Goal: Task Accomplishment & Management: Manage account settings

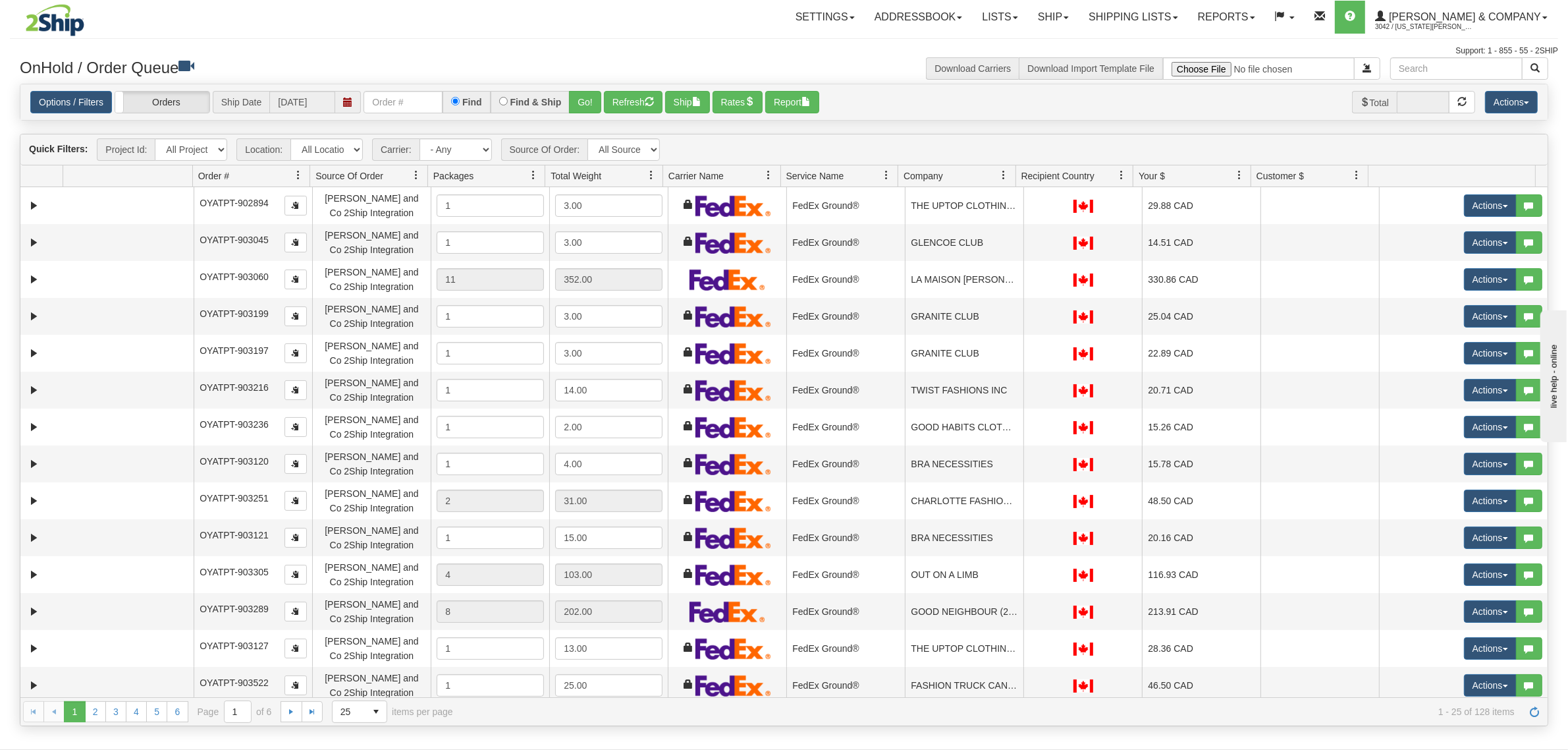
click at [1005, 175] on span at bounding box center [1004, 176] width 11 height 11
click at [1022, 205] on span "Sort Ascending" at bounding box center [1052, 205] width 68 height 13
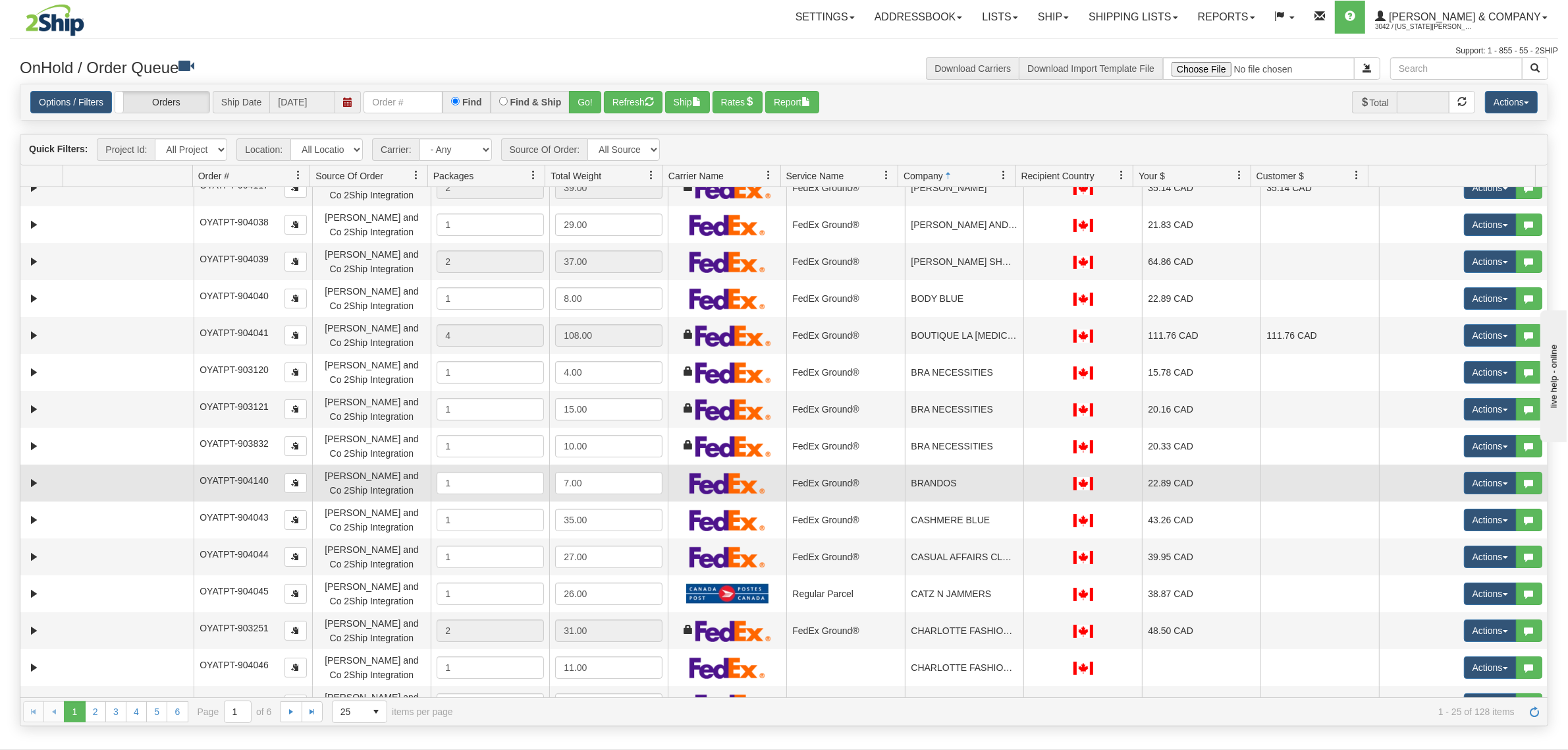
scroll to position [165, 0]
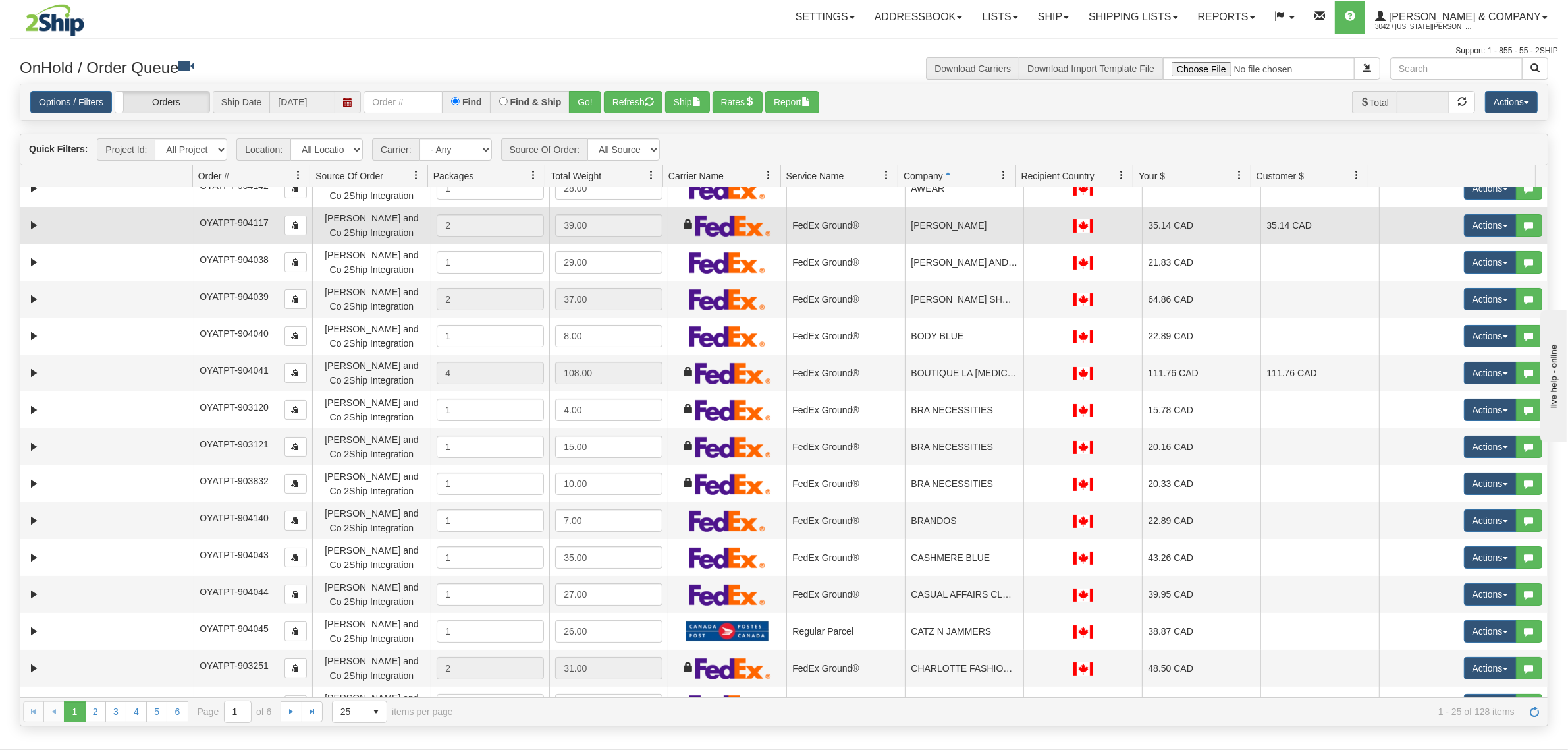
click at [970, 231] on td "BELLA MAAS" at bounding box center [964, 226] width 119 height 37
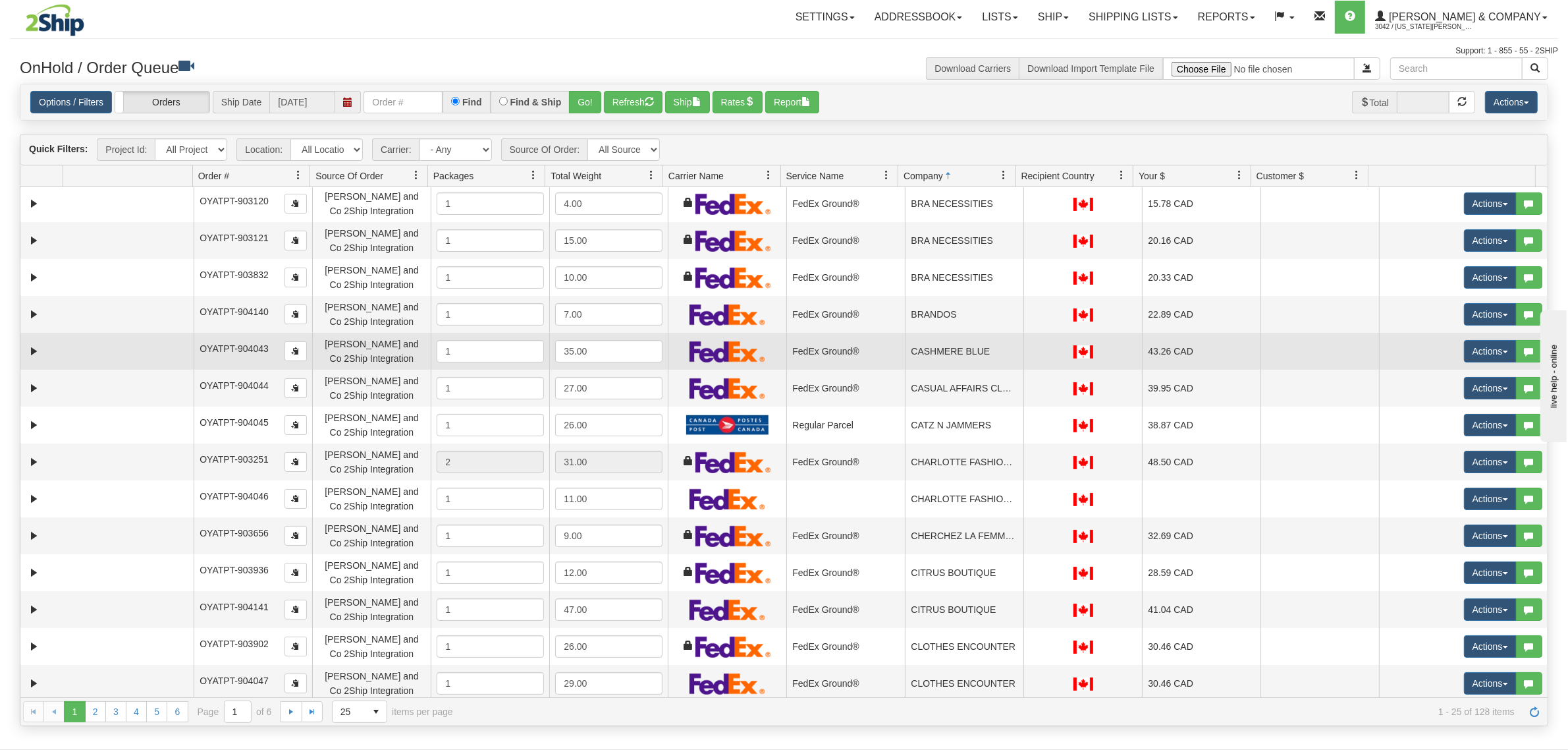
scroll to position [412, 0]
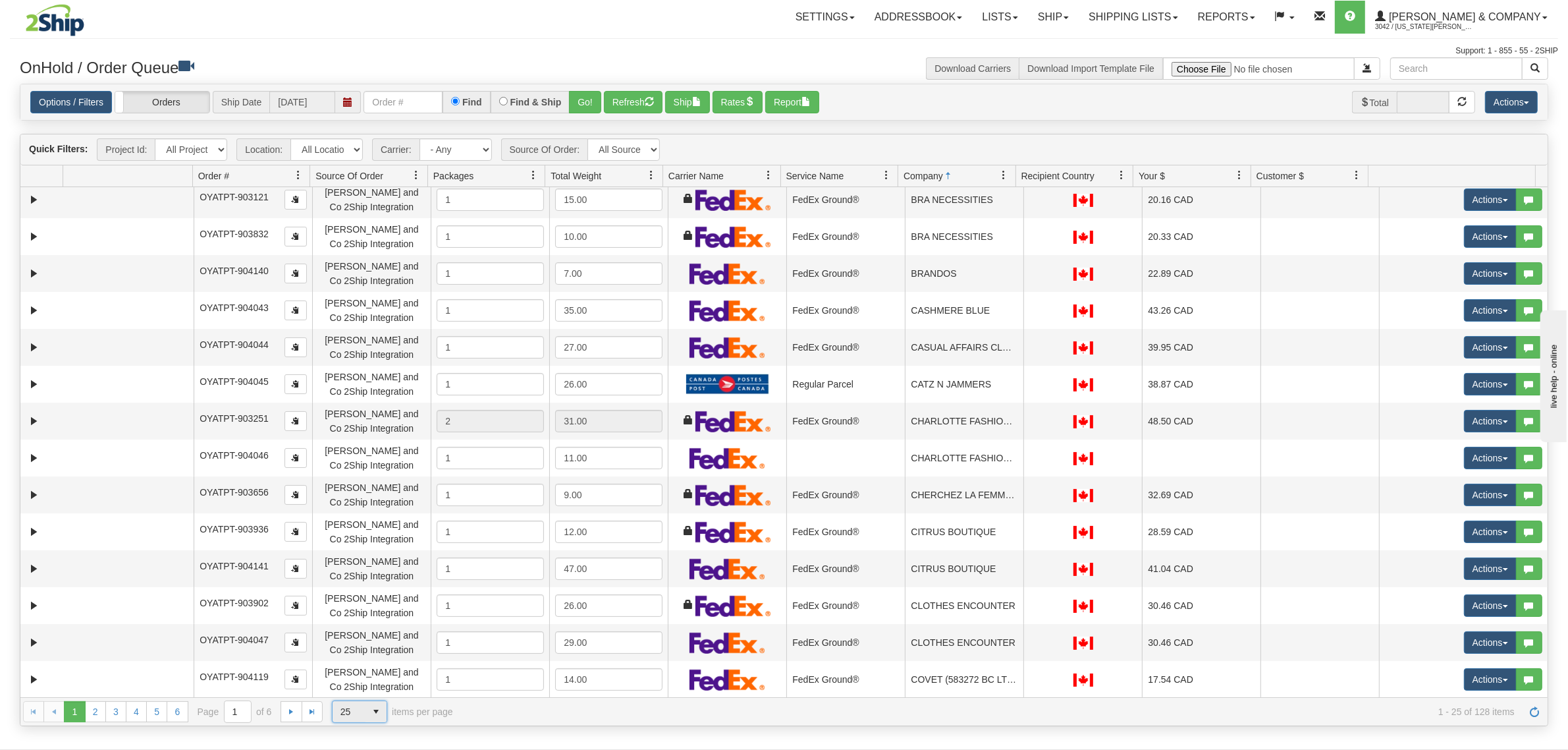
click at [365, 712] on span "select" at bounding box center [376, 711] width 21 height 21
click at [369, 689] on li "100" at bounding box center [360, 690] width 54 height 18
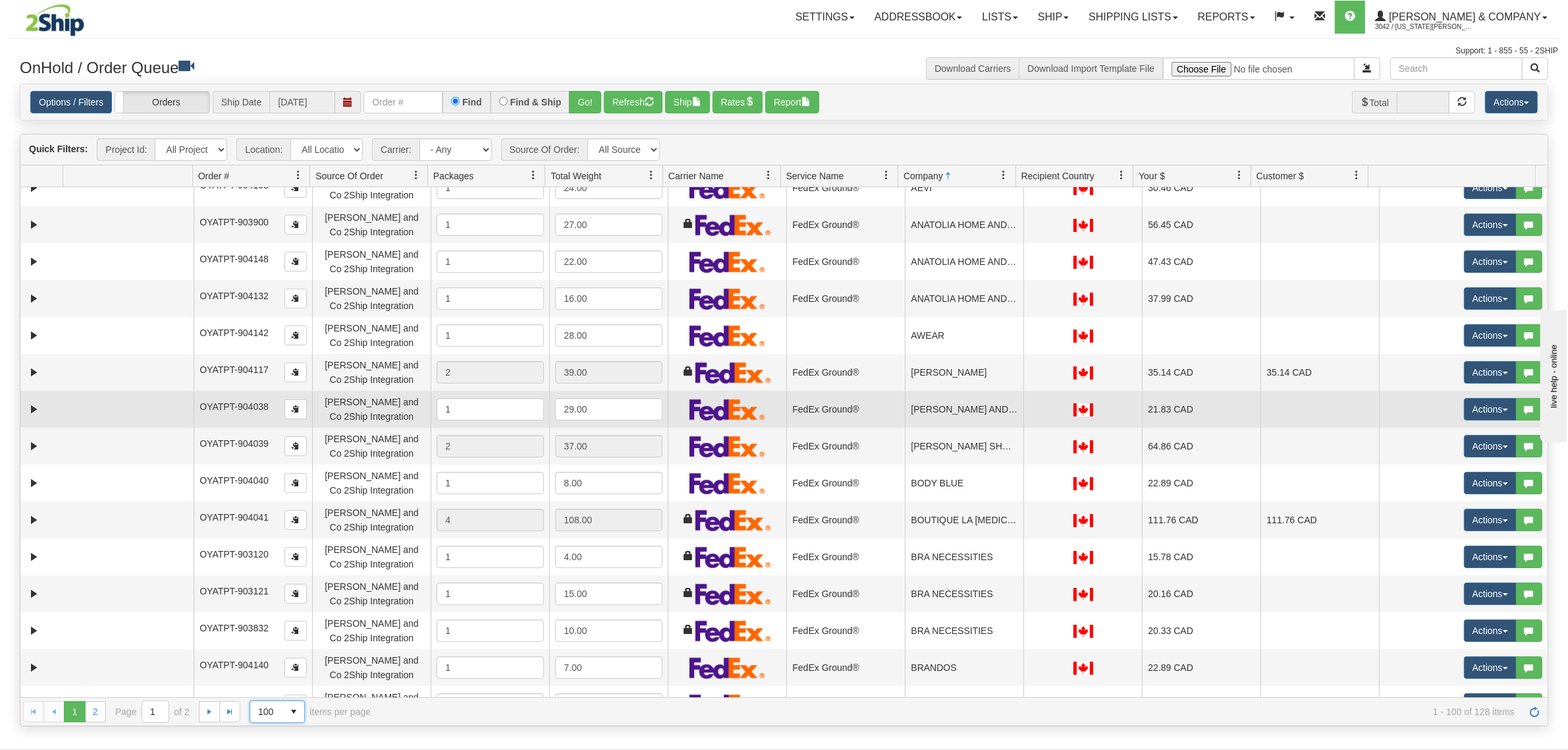
scroll to position [0, 0]
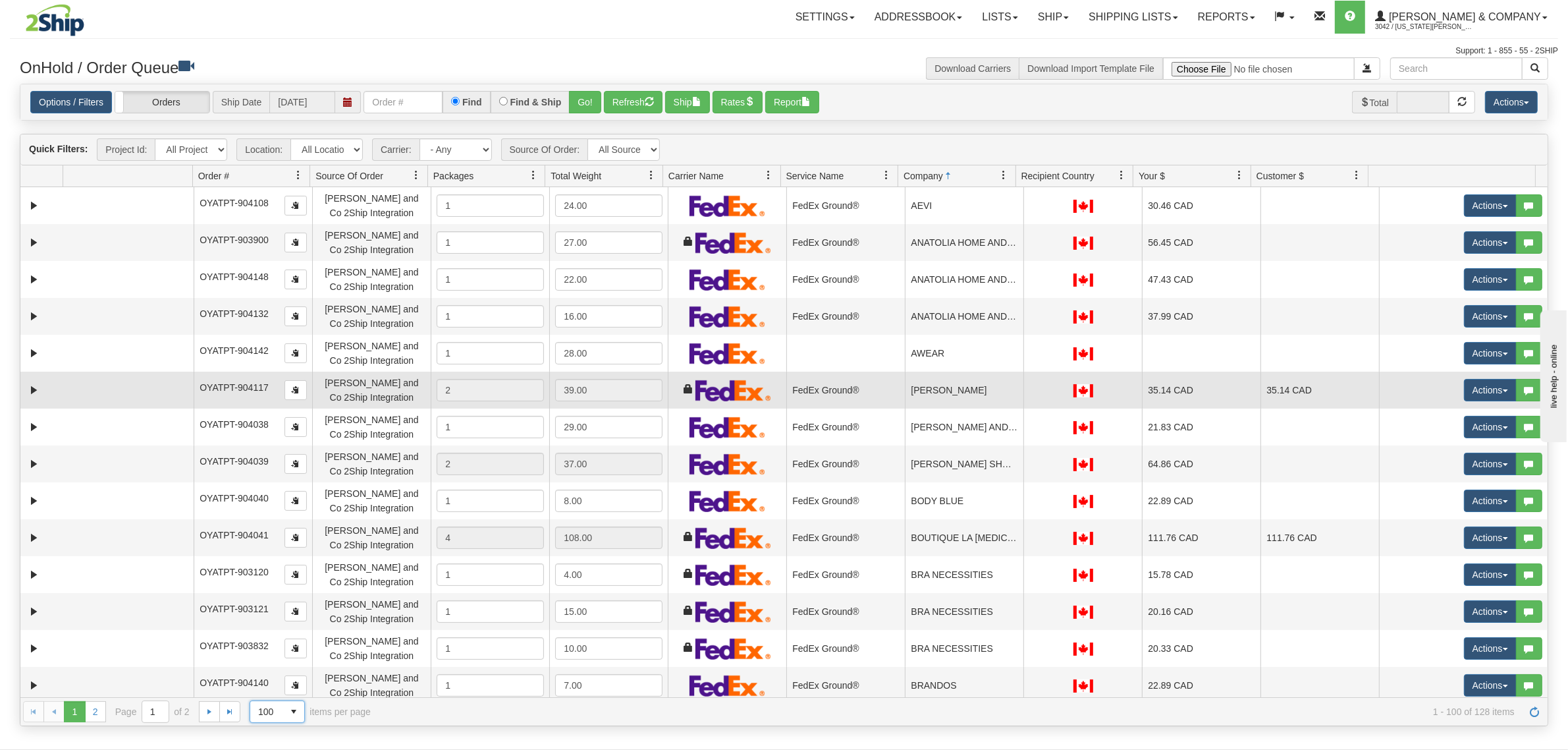
click at [962, 397] on td "BELLA MAAS" at bounding box center [964, 390] width 119 height 37
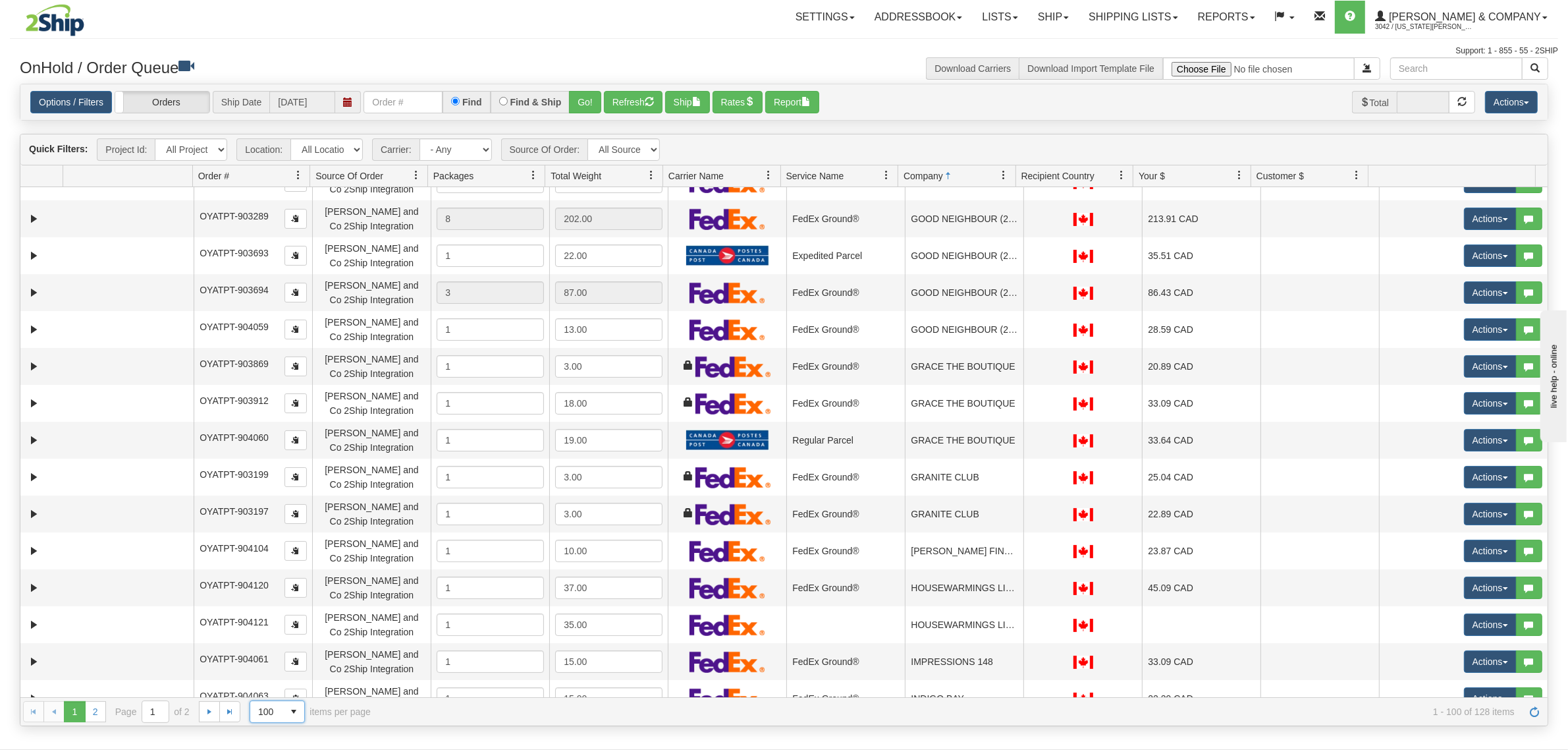
scroll to position [1729, 0]
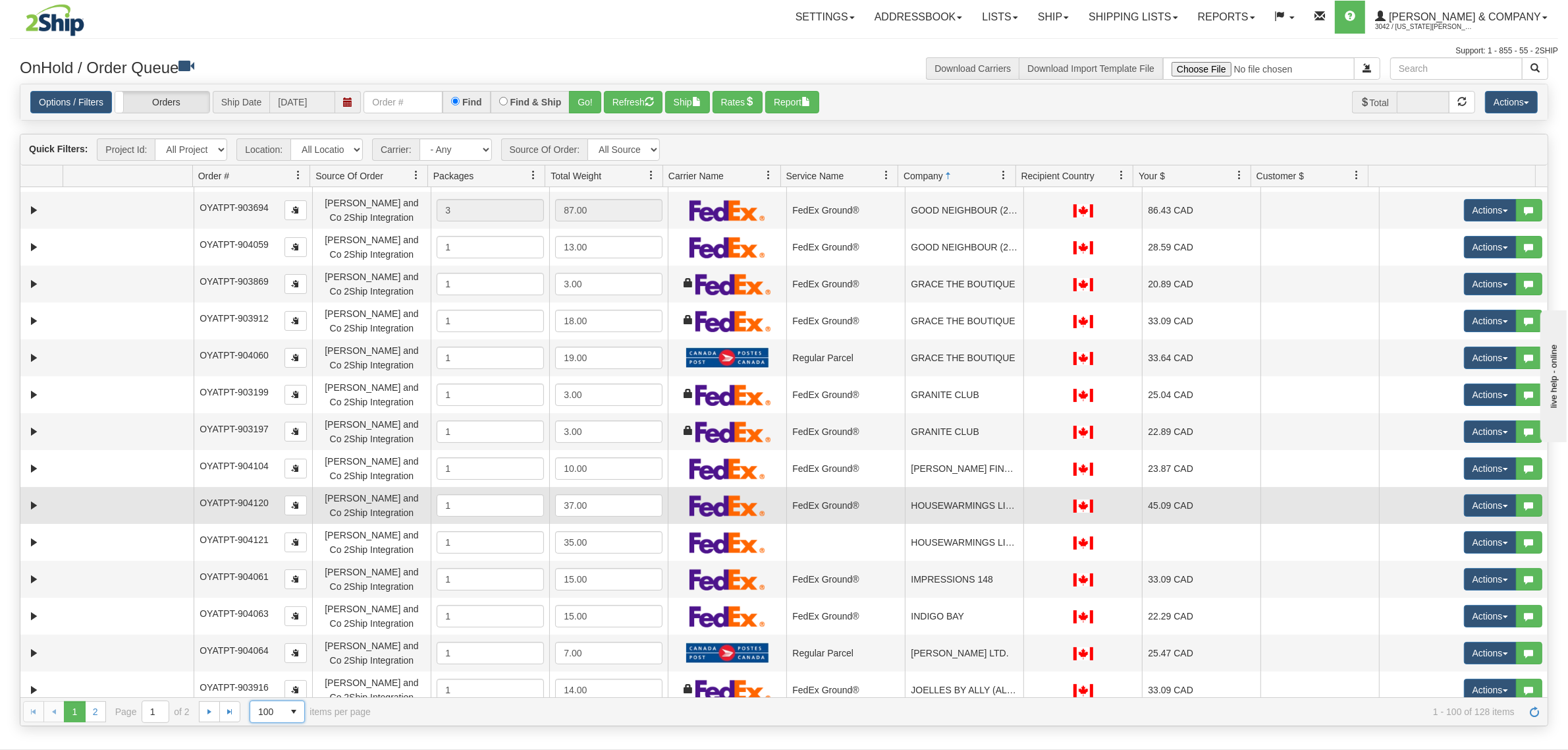
click at [962, 504] on td "HOUSEWARMINGS LIFESTYLE STORE" at bounding box center [964, 505] width 119 height 37
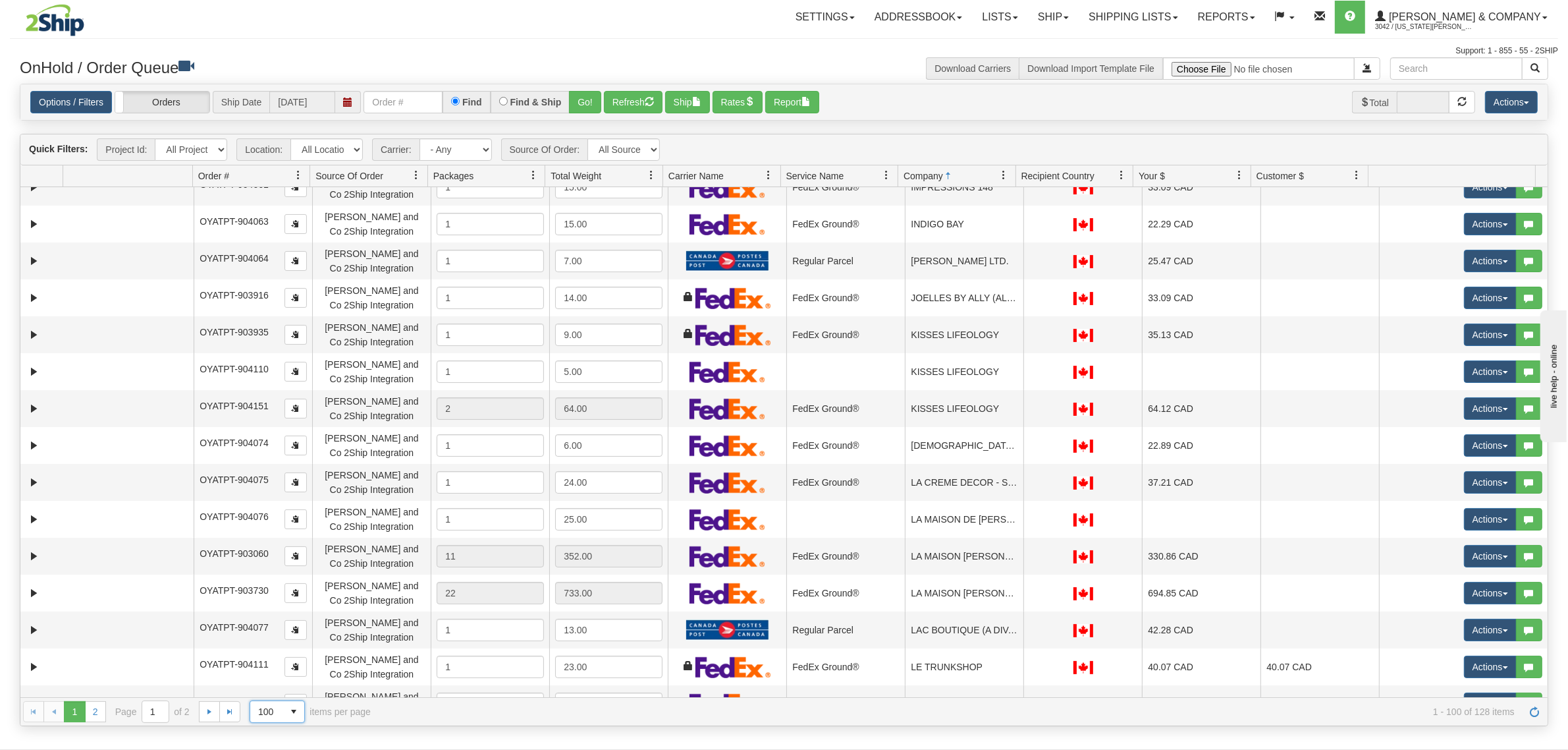
scroll to position [2141, 0]
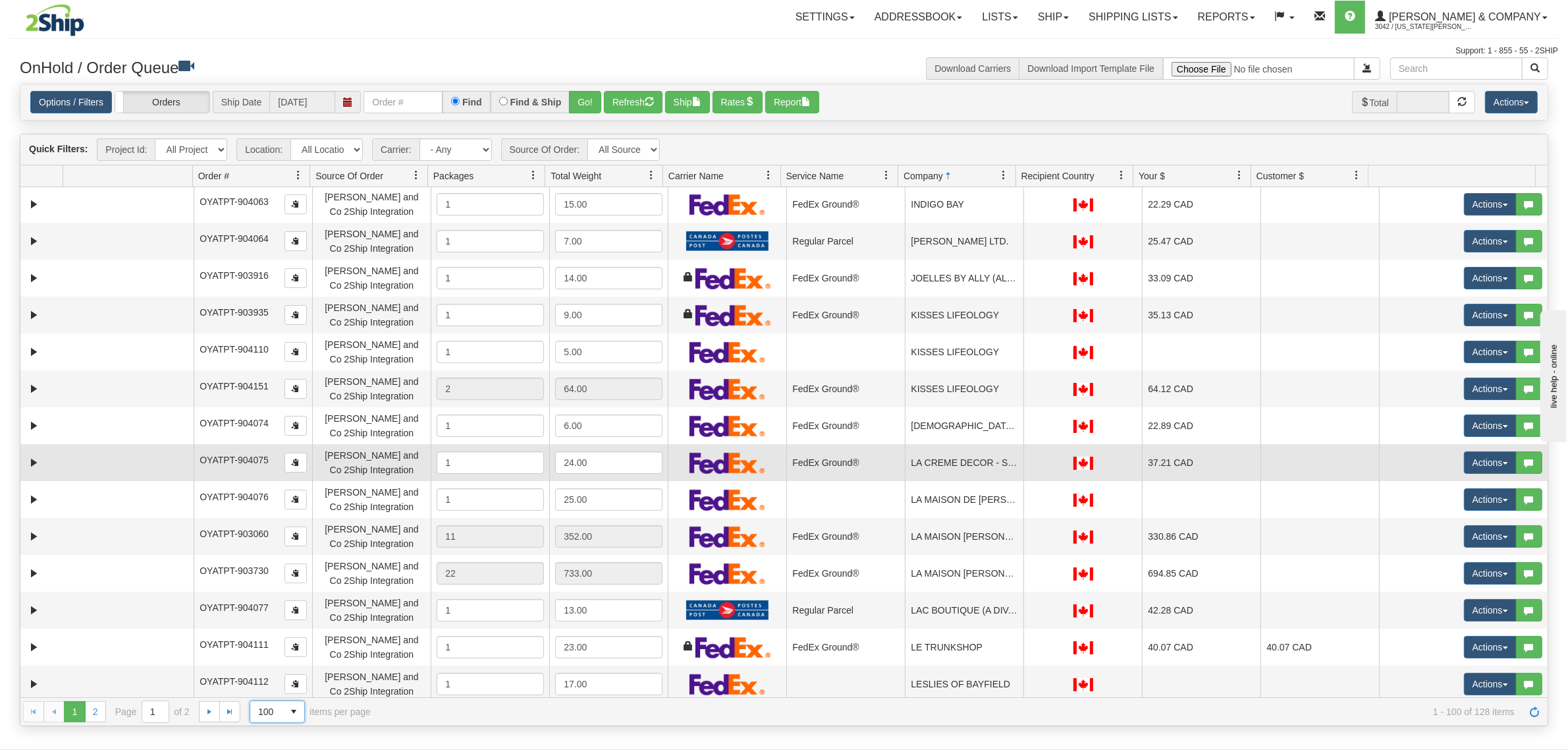
click at [966, 456] on td "LA CREME DECOR - ST. JACOBS" at bounding box center [964, 463] width 119 height 37
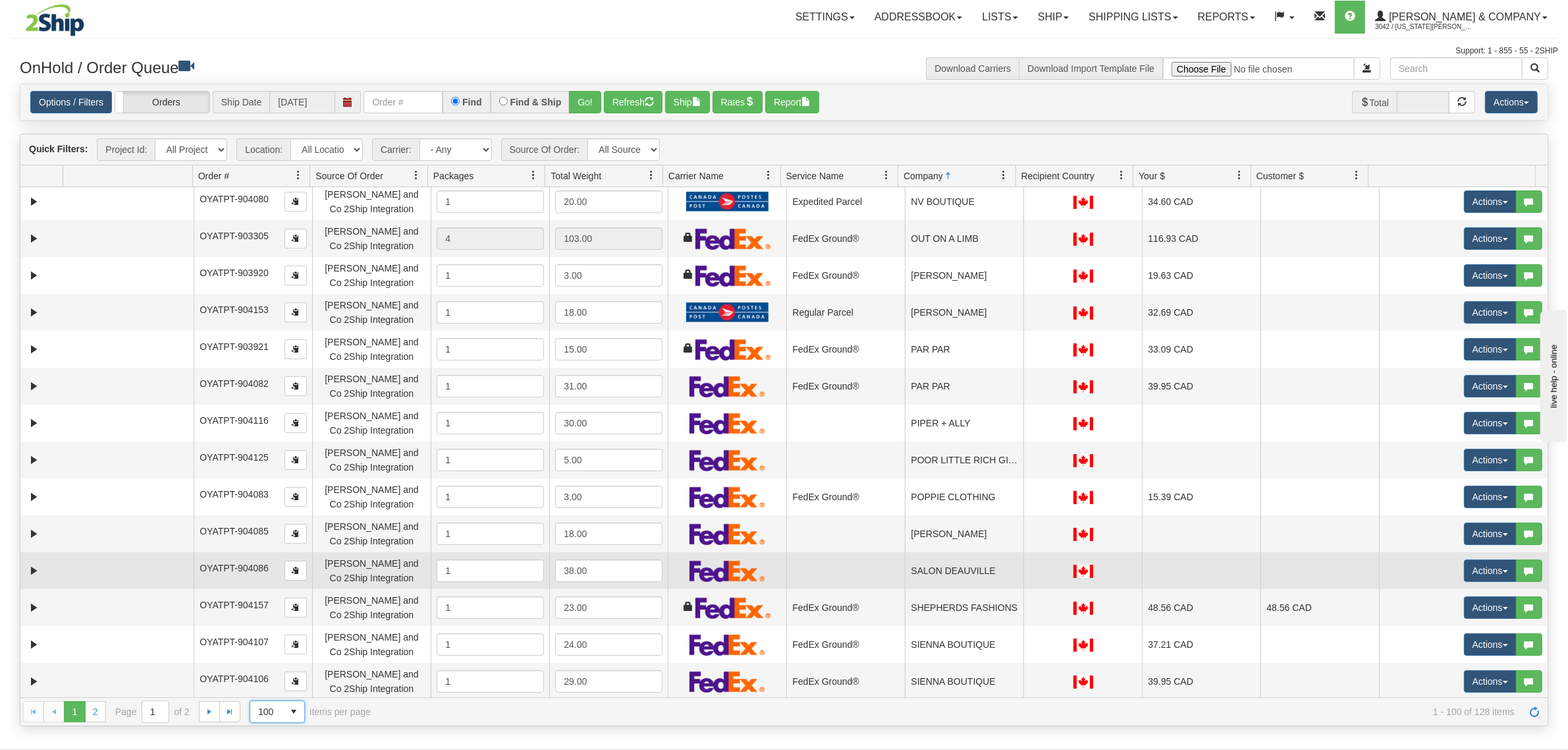
scroll to position [3129, 0]
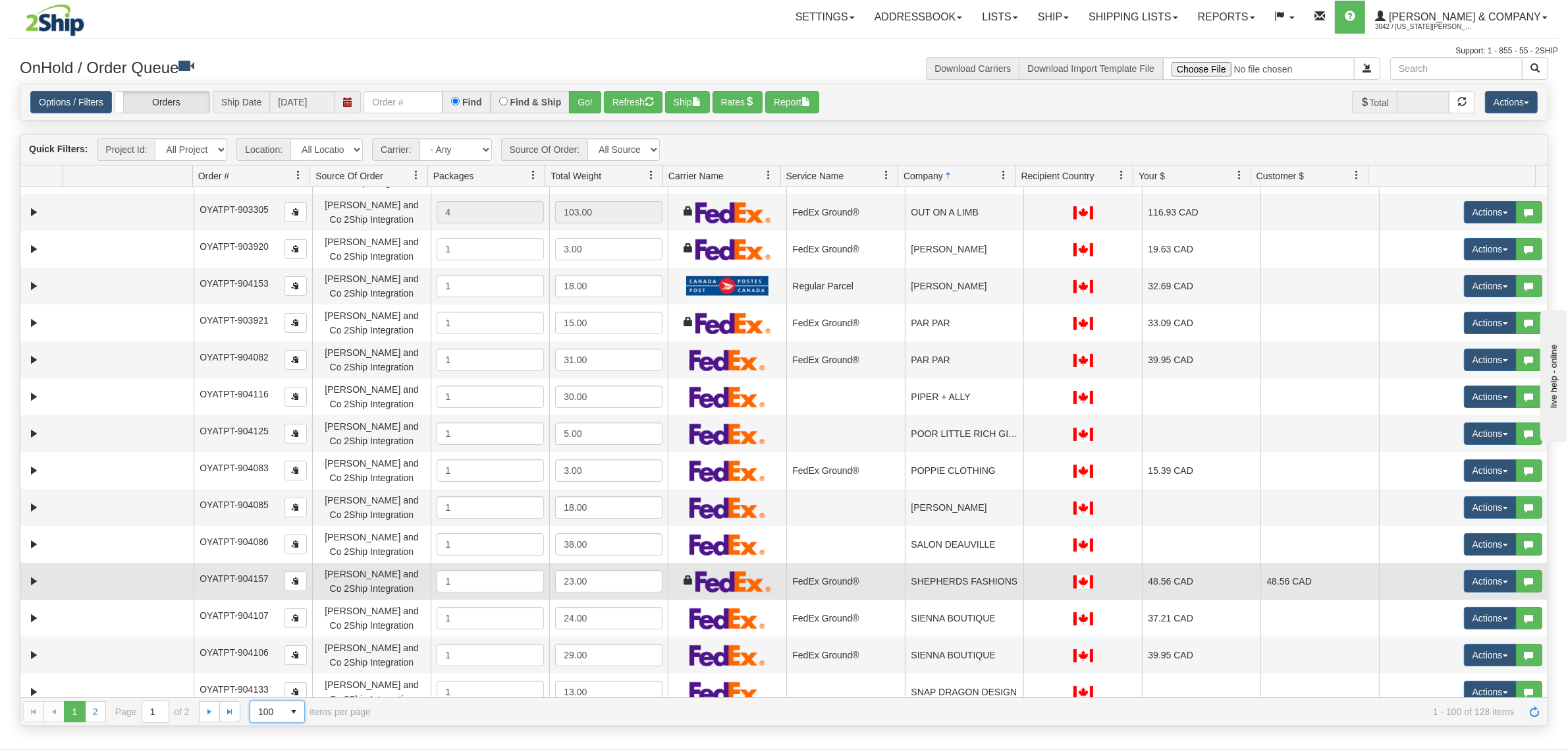
click at [985, 579] on td "SHEPHERDS FASHIONS" at bounding box center [964, 581] width 119 height 37
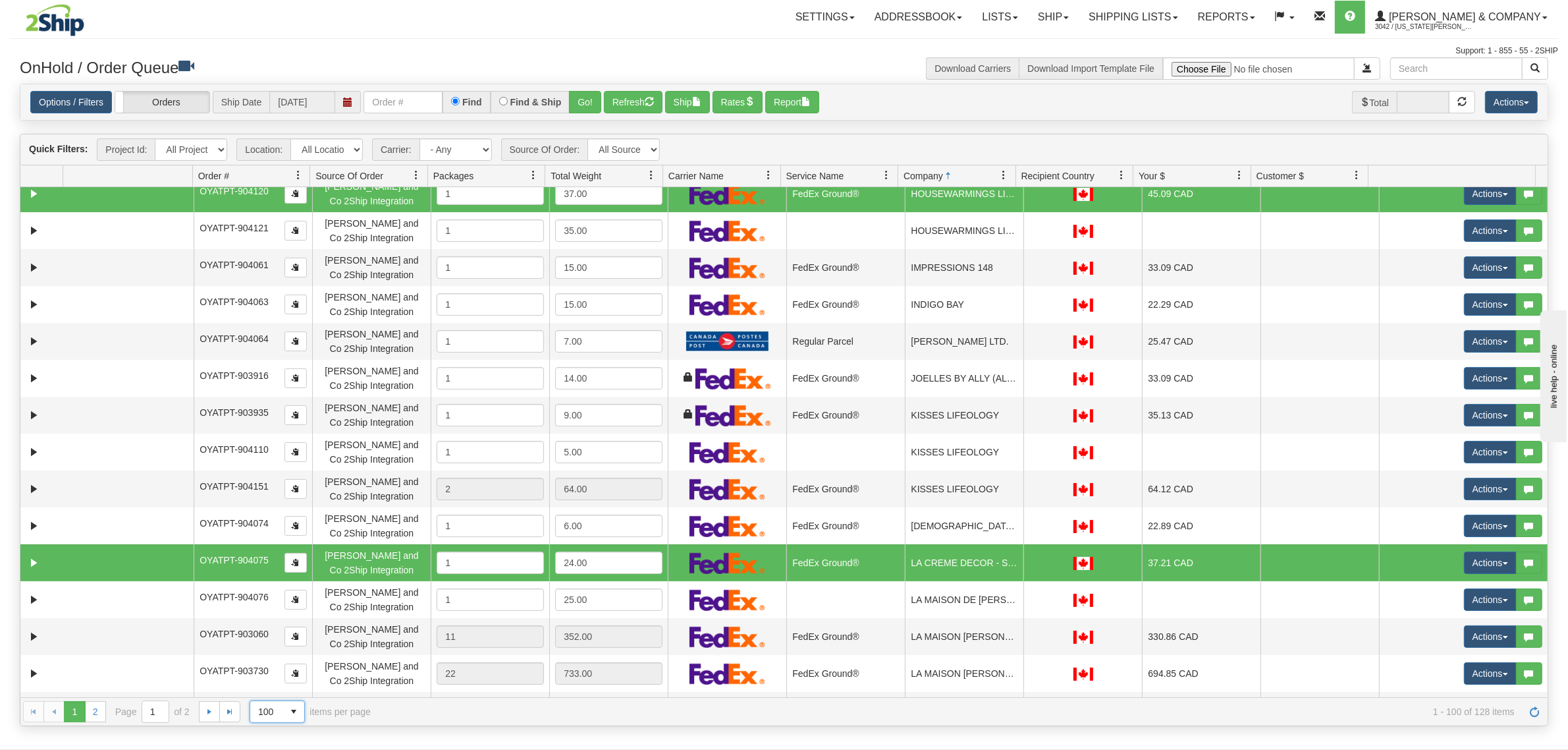
scroll to position [1860, 0]
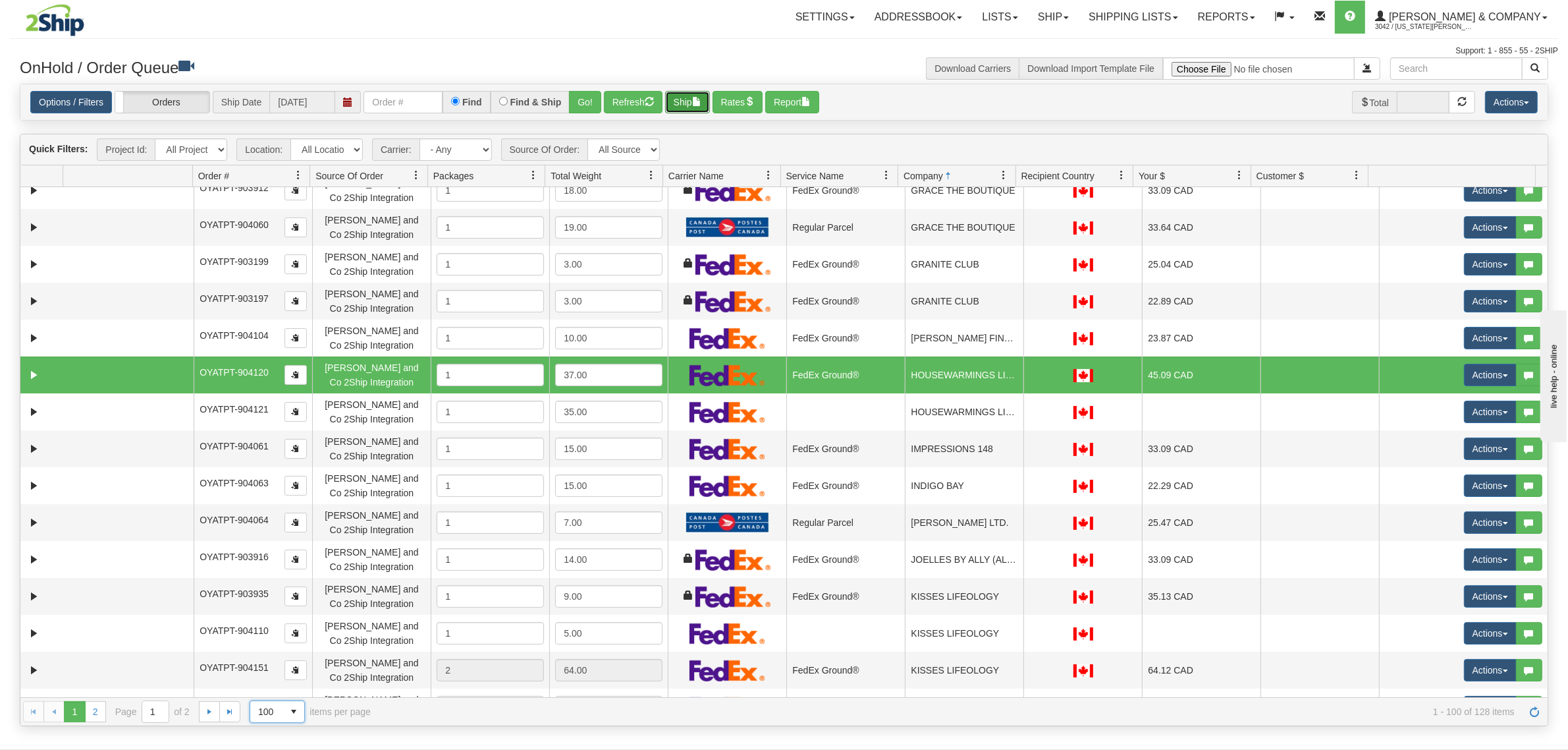
click at [688, 100] on button "Ship" at bounding box center [687, 103] width 45 height 23
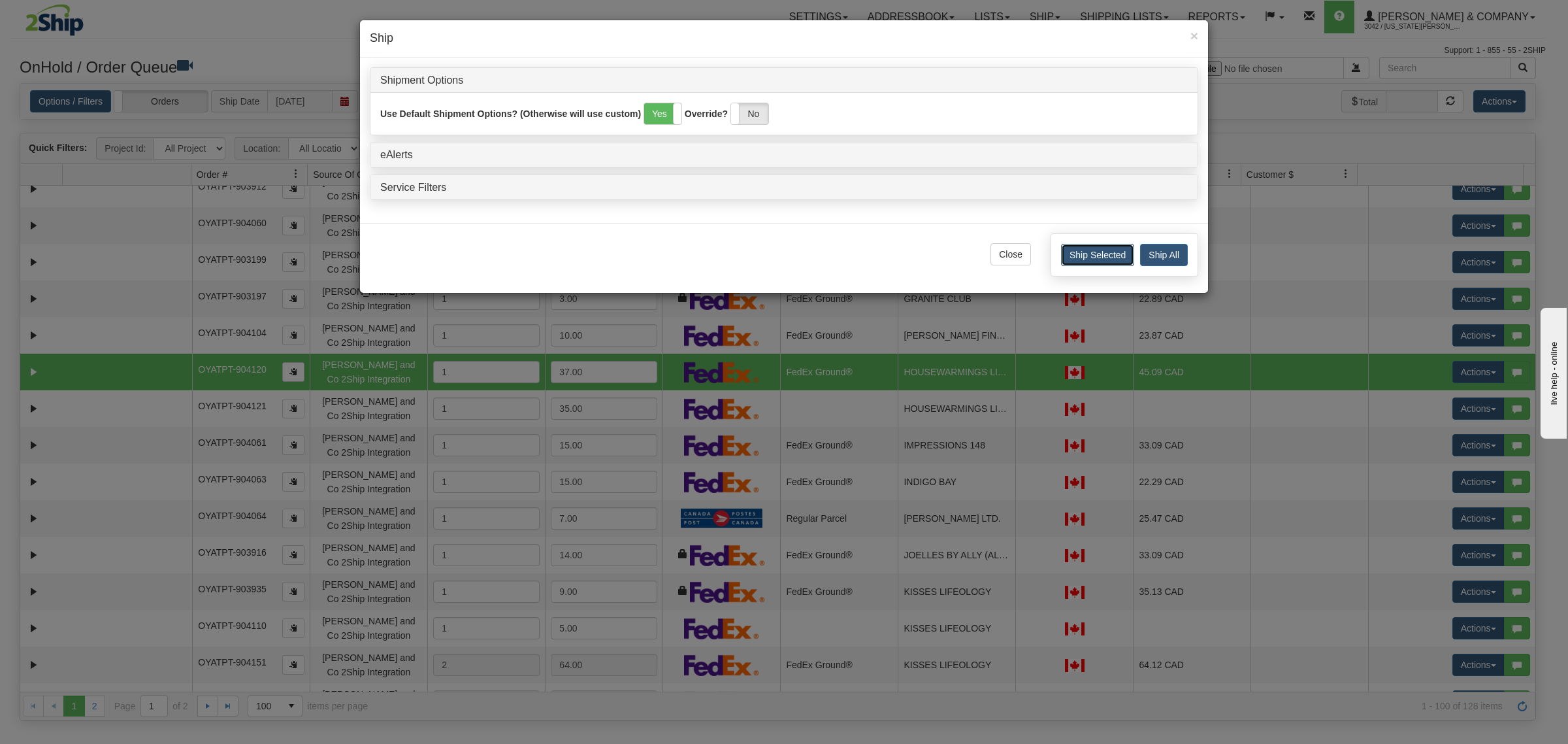
click at [1114, 258] on button "Ship Selected" at bounding box center [1098, 255] width 73 height 23
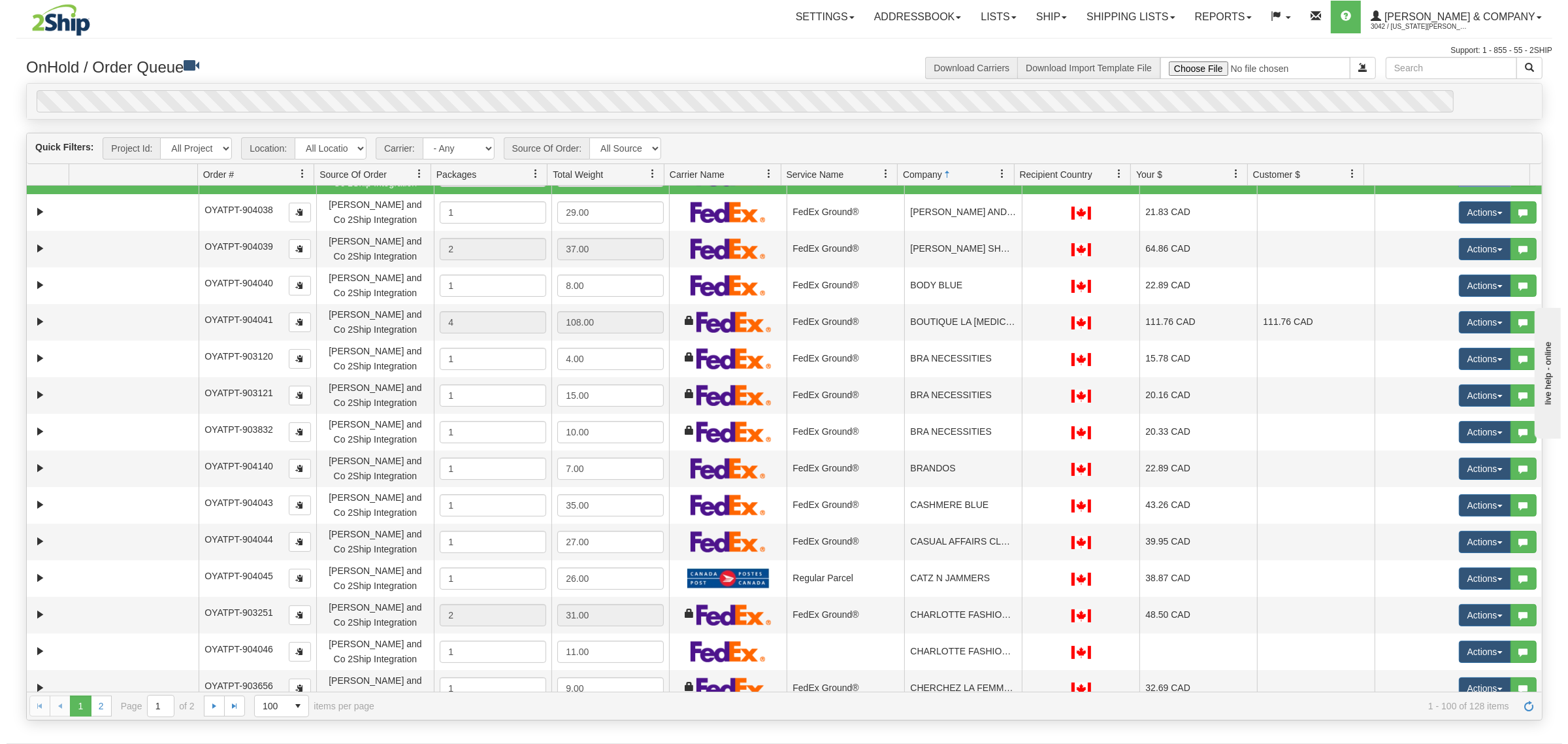
scroll to position [0, 0]
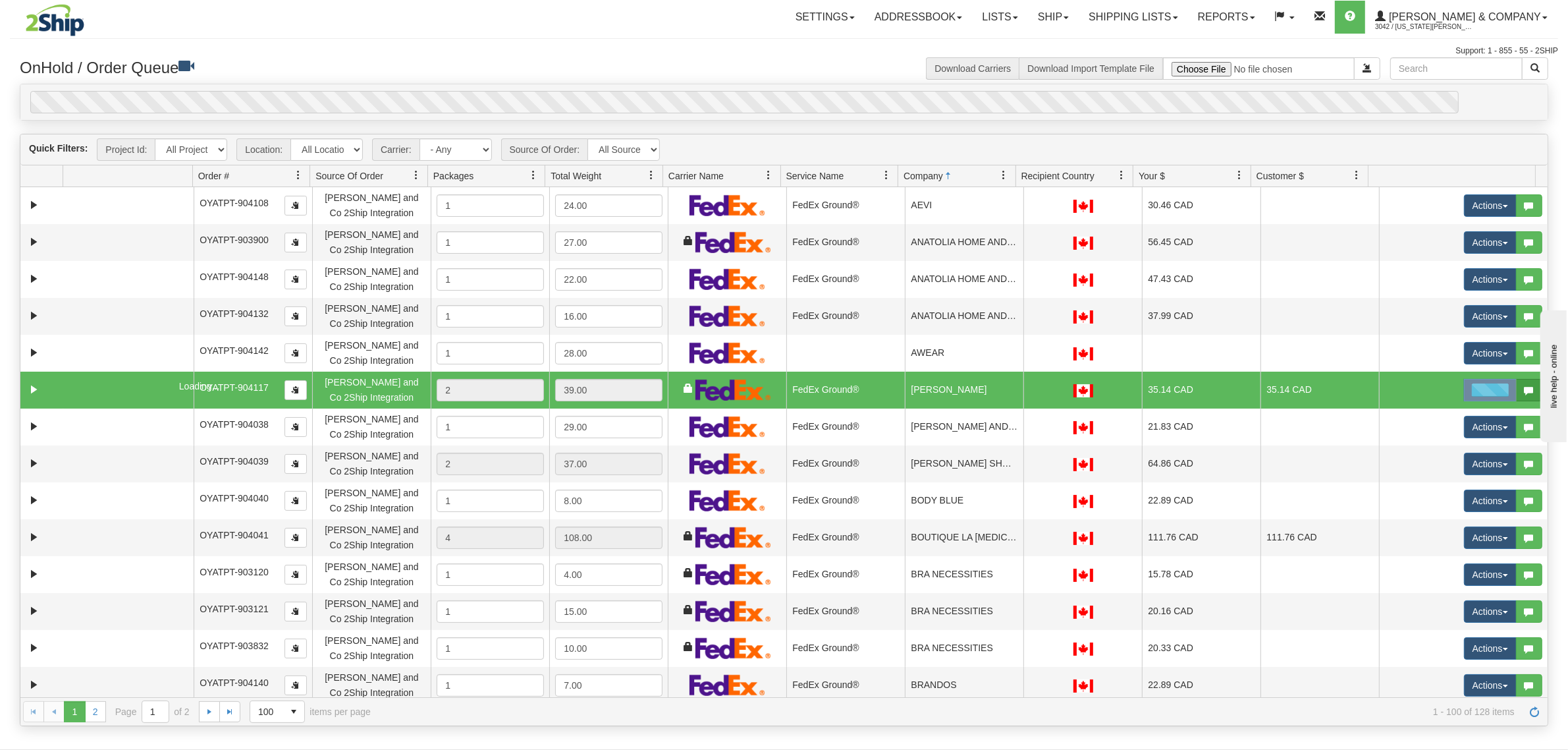
click at [1525, 392] on span "button" at bounding box center [1529, 391] width 10 height 10
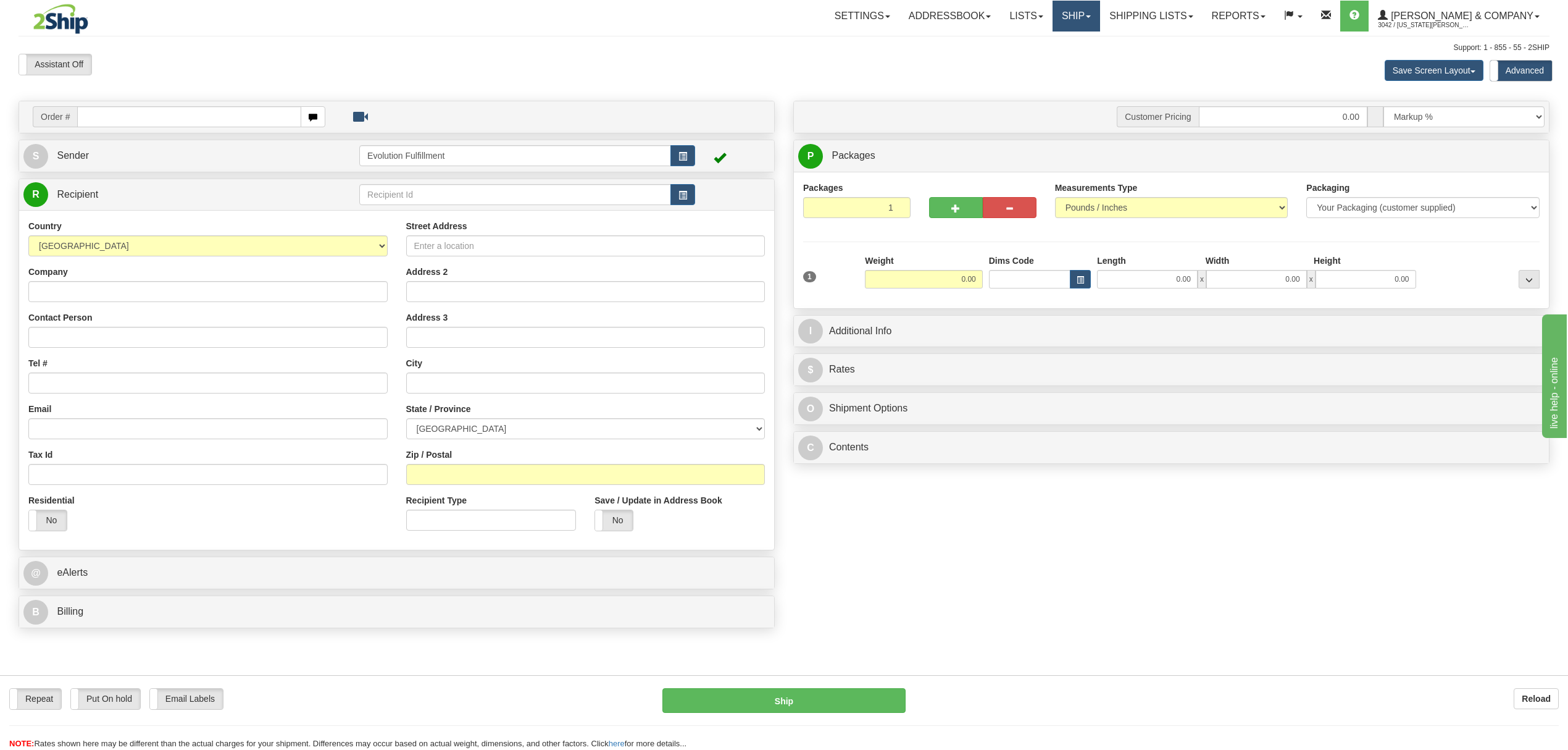
click at [1100, 21] on link "Ship" at bounding box center [1077, 16] width 48 height 31
click at [1087, 58] on span "OnHold / Order Queue" at bounding box center [1044, 59] width 87 height 10
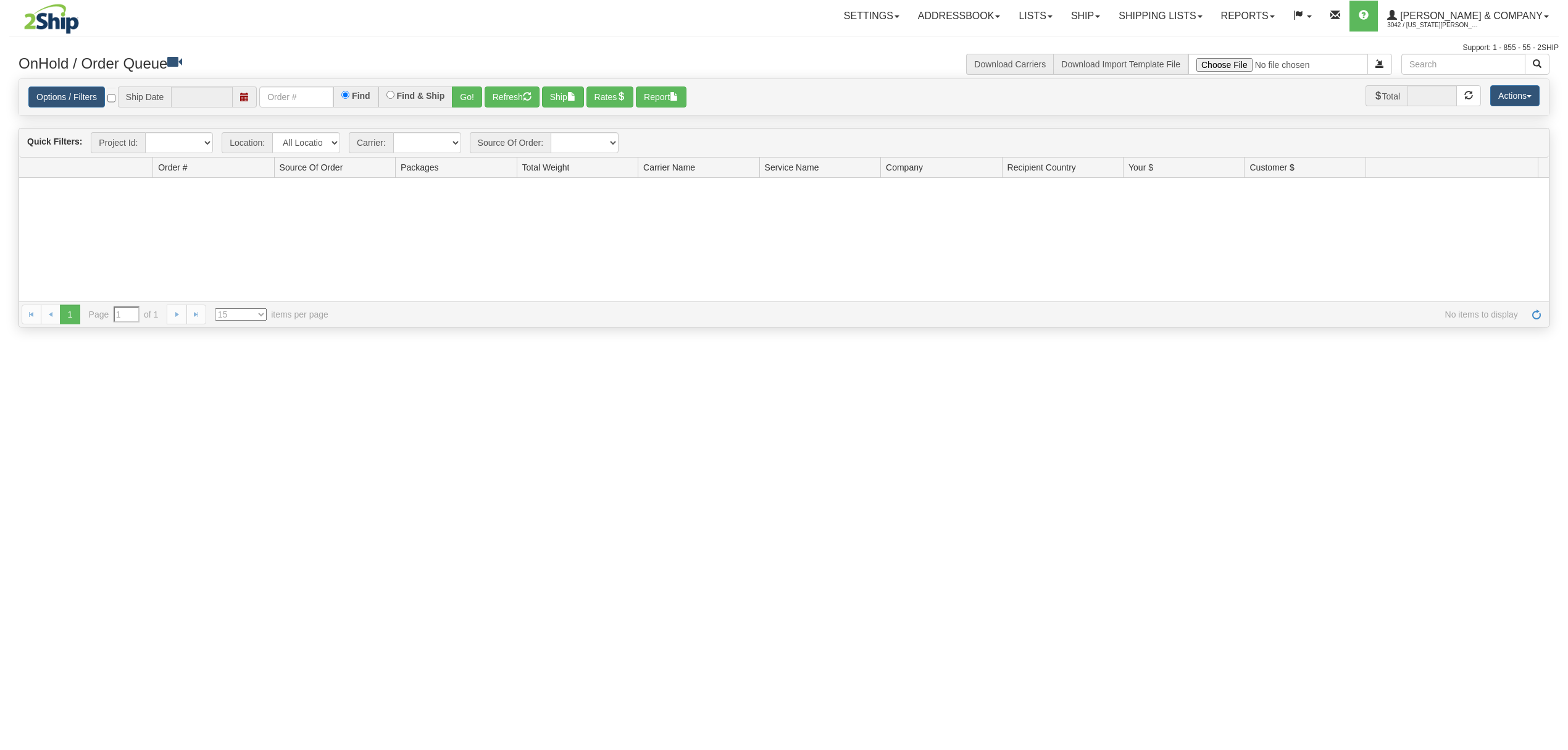
type input "[DATE]"
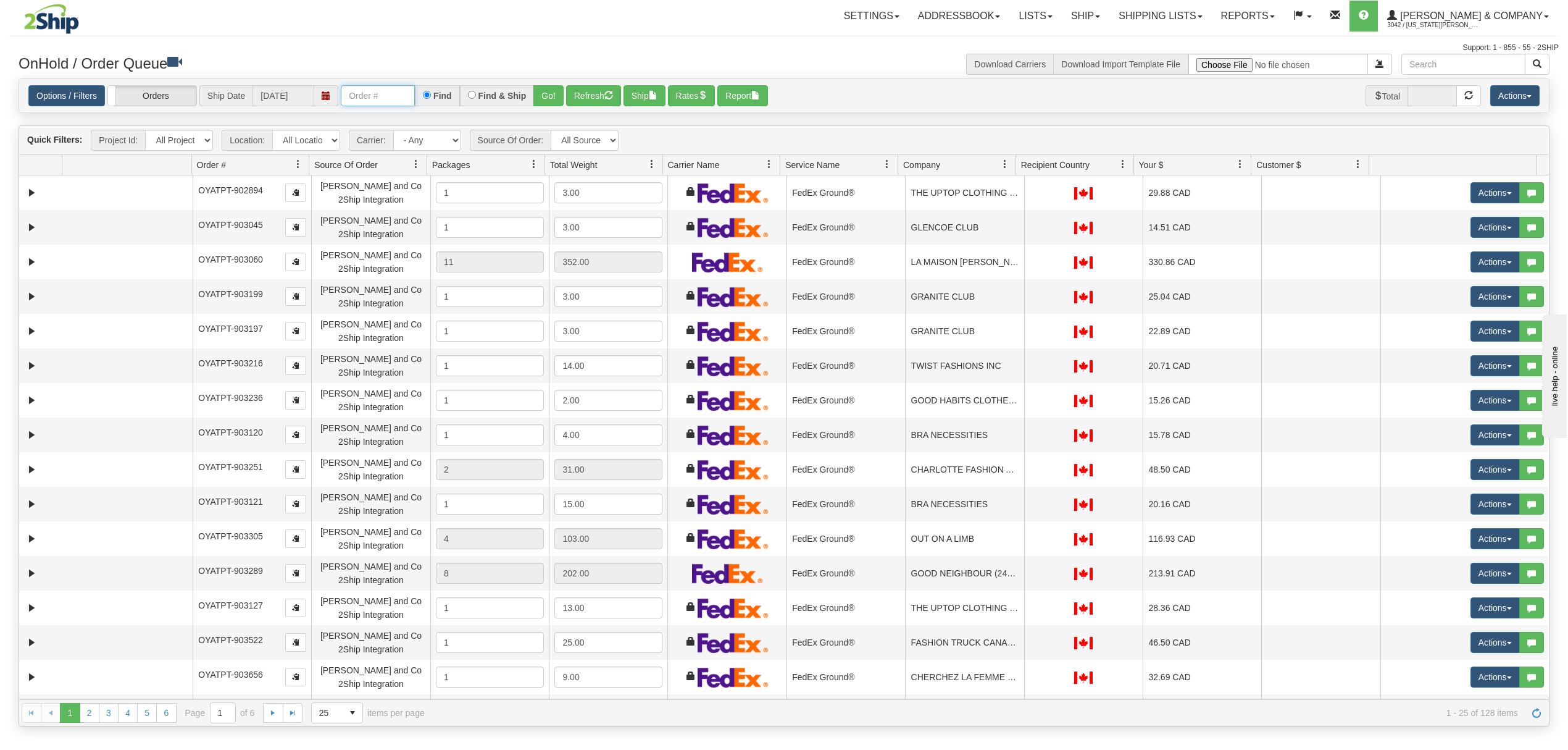
click at [365, 100] on input "text" at bounding box center [378, 96] width 74 height 21
click at [1119, 162] on span at bounding box center [1123, 165] width 10 height 10
click at [1129, 191] on span at bounding box center [1128, 194] width 10 height 10
click at [1001, 167] on span at bounding box center [1005, 165] width 10 height 10
click at [1014, 191] on span at bounding box center [1010, 194] width 10 height 10
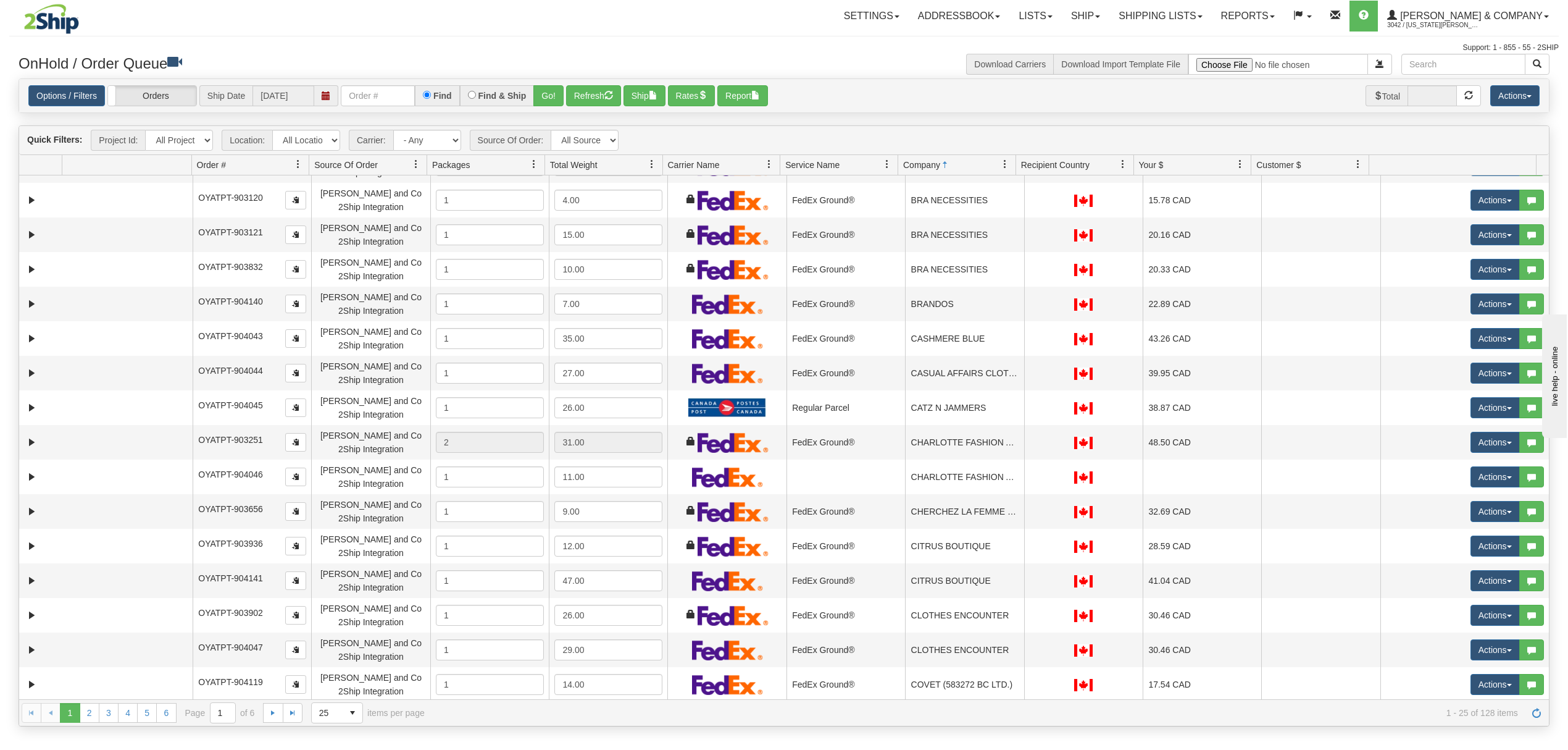
scroll to position [340, 0]
click at [342, 706] on span "25" at bounding box center [328, 713] width 31 height 20
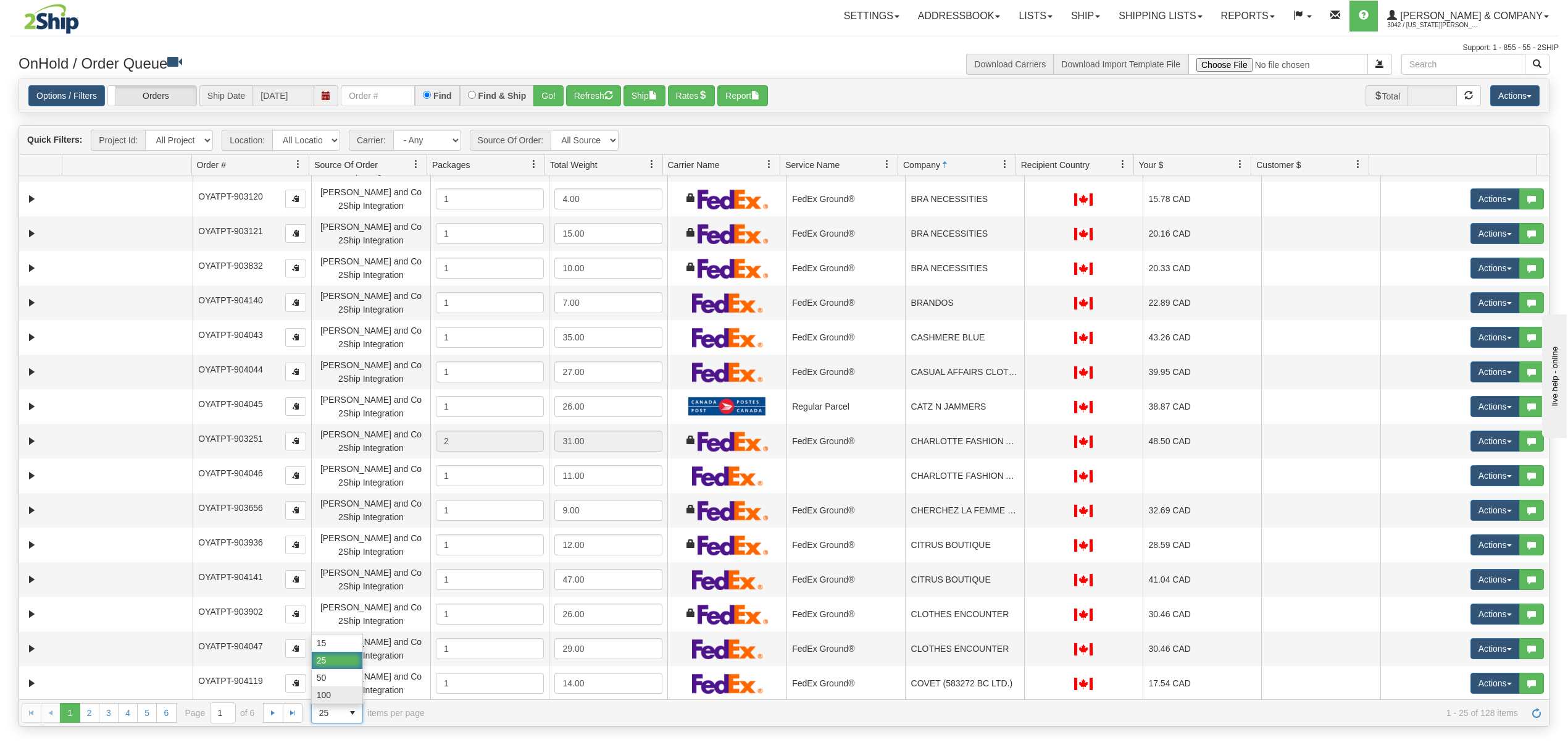
click at [342, 700] on li "100" at bounding box center [337, 694] width 51 height 17
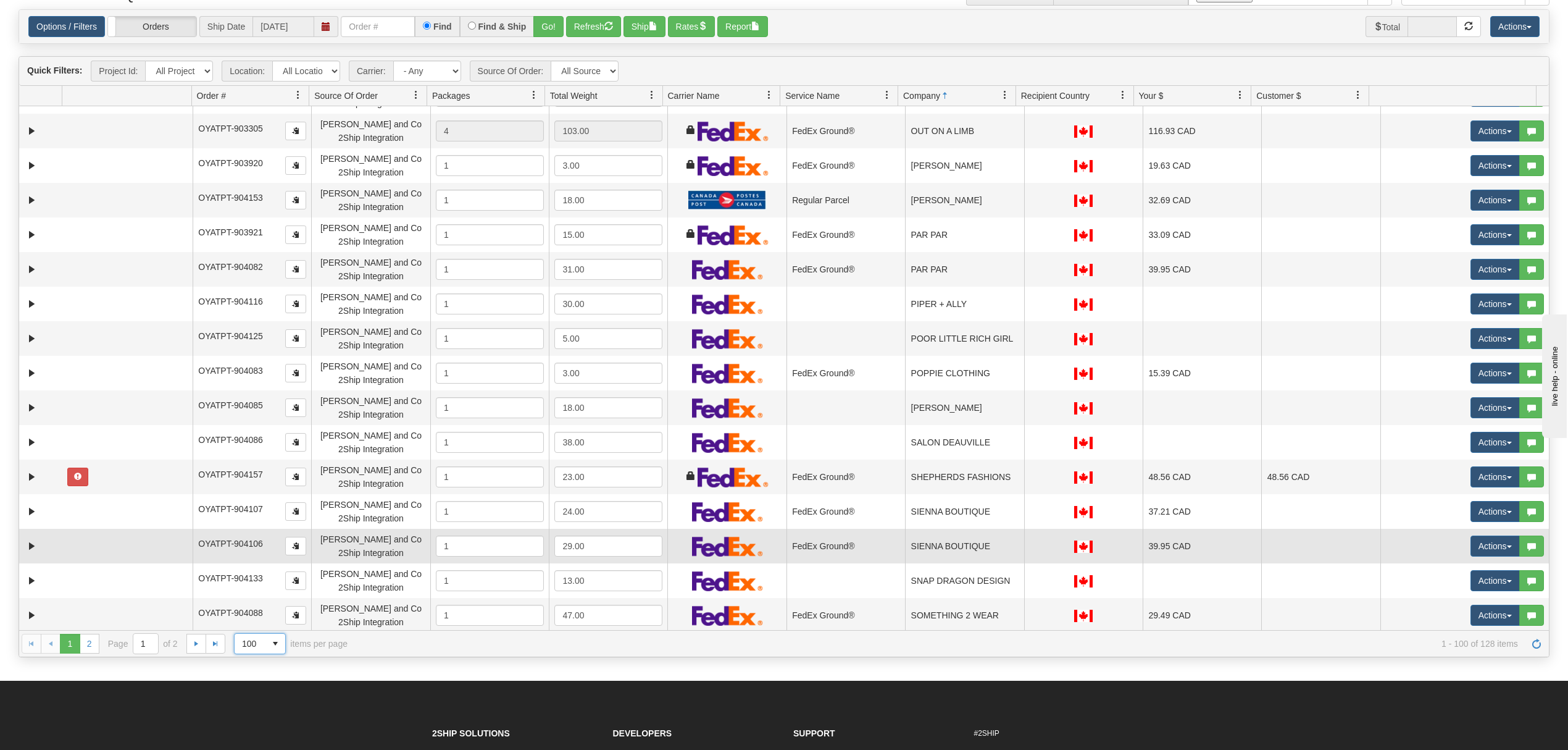
scroll to position [247, 0]
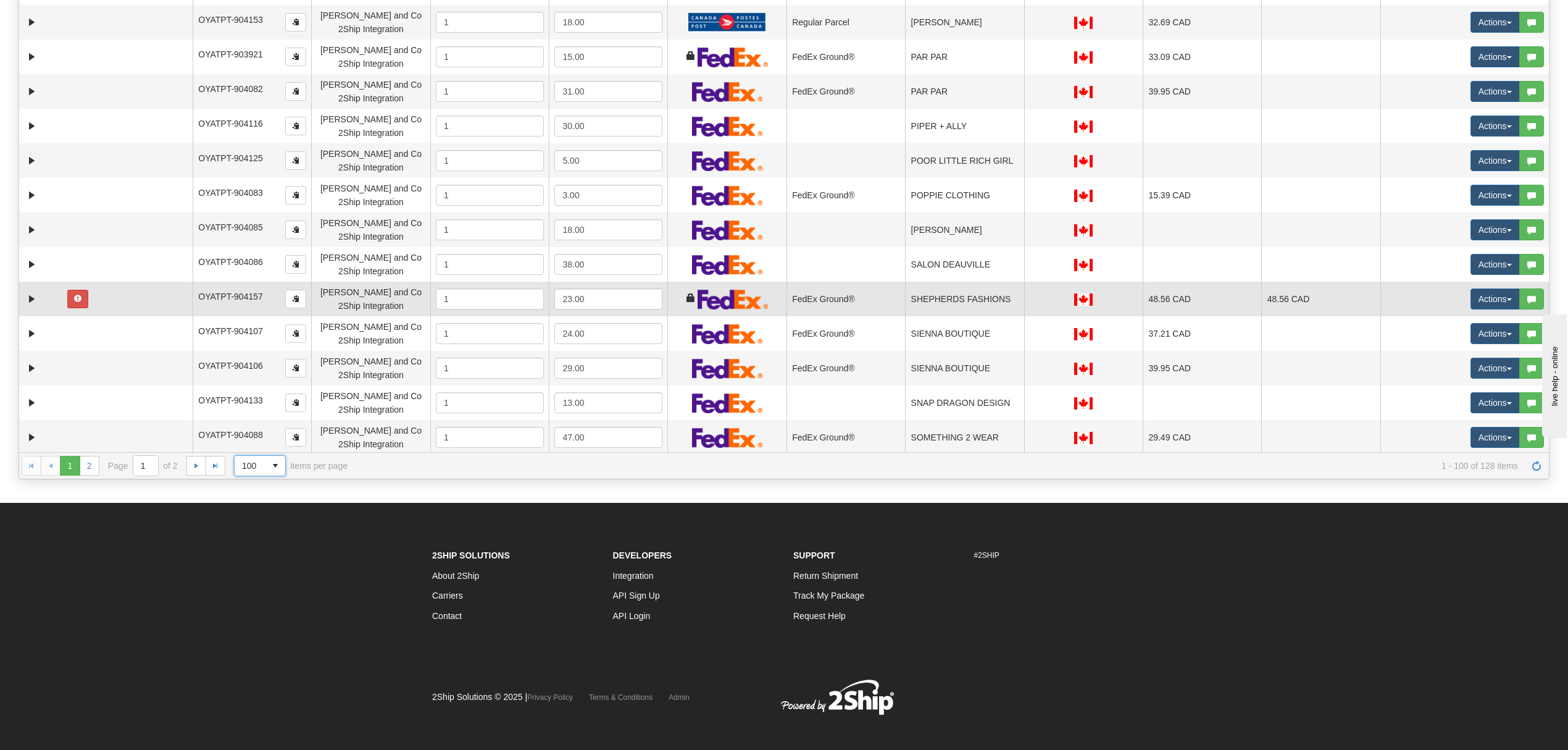
click at [968, 310] on td "SHEPHERDS FASHIONS" at bounding box center [965, 299] width 119 height 35
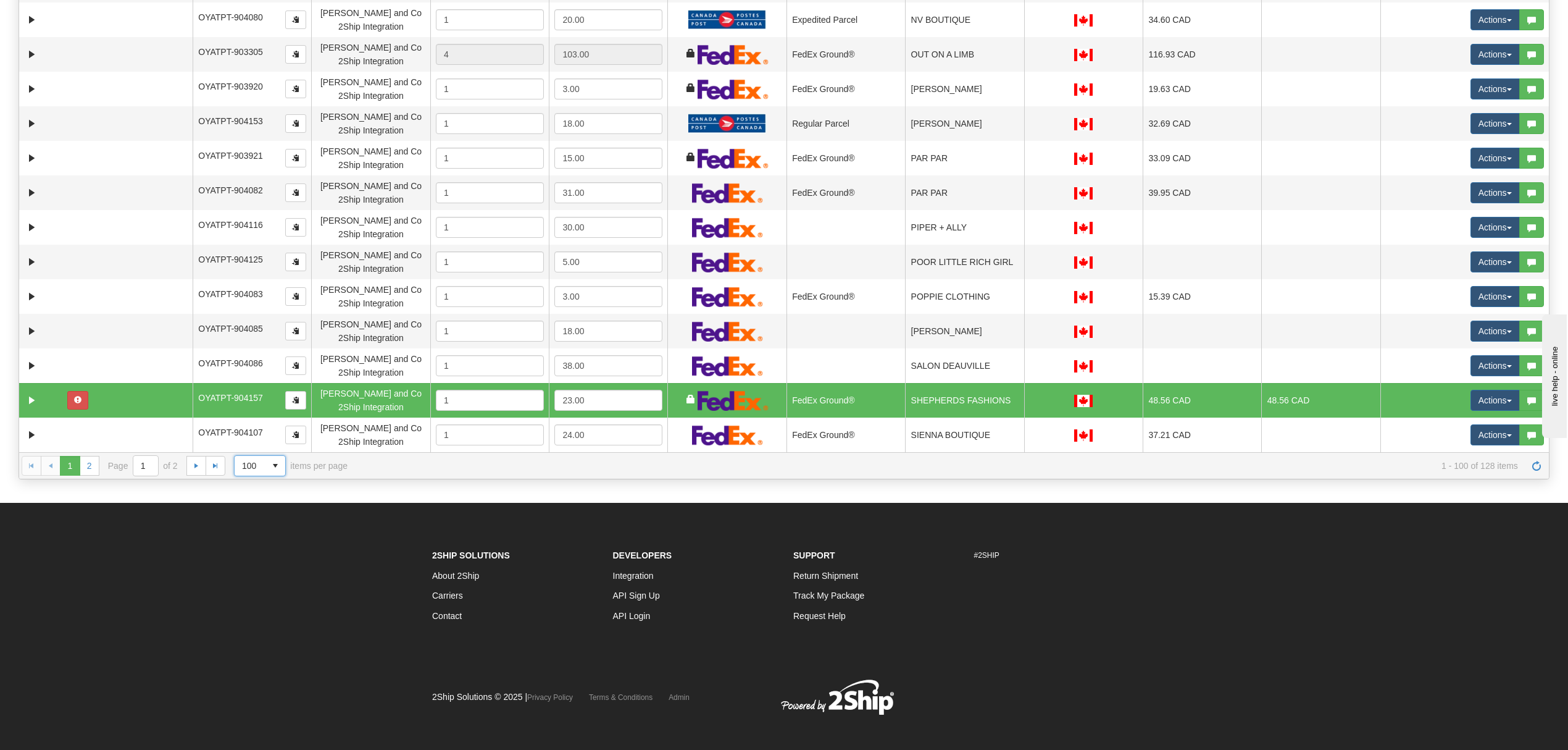
scroll to position [2932, 0]
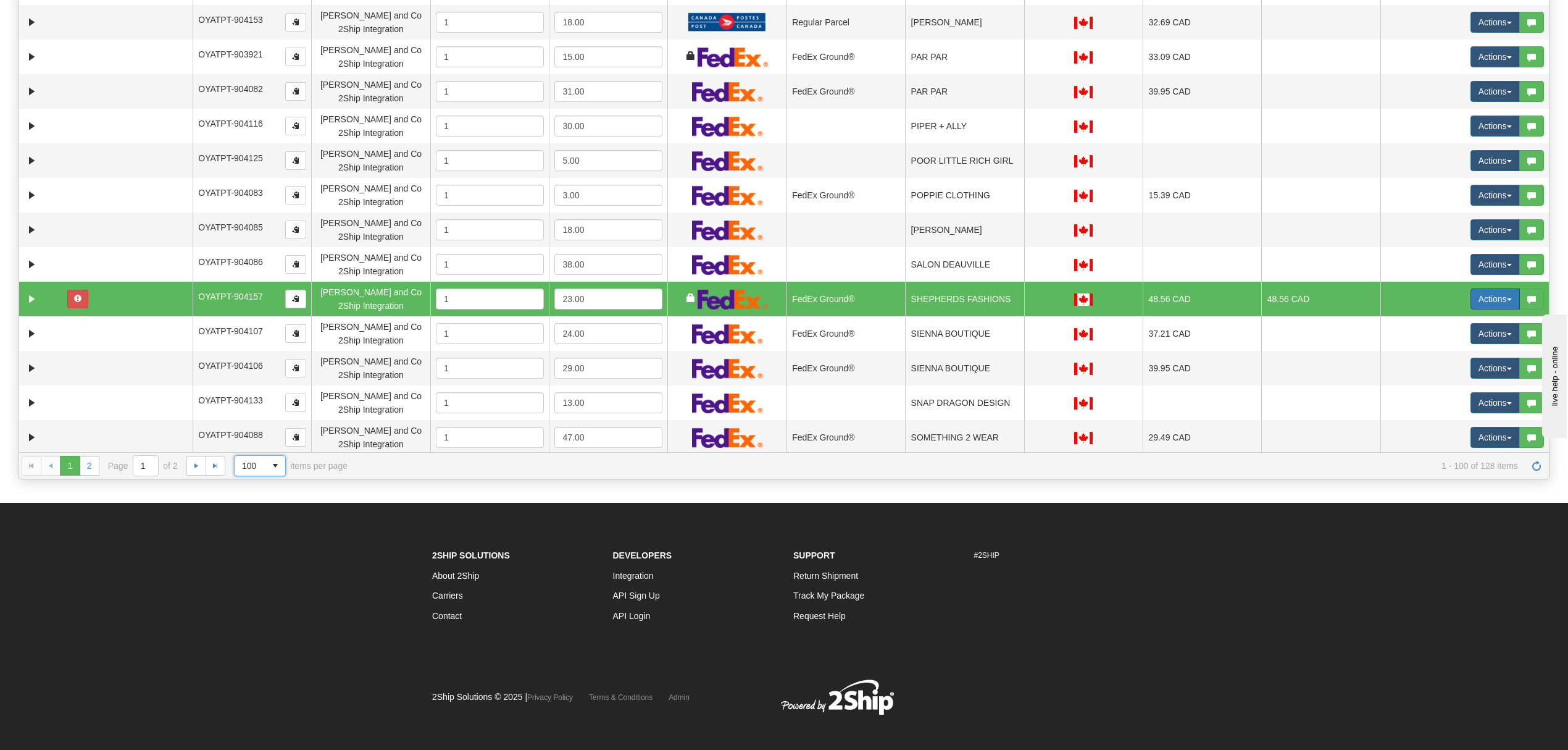
click at [1482, 303] on button "Actions" at bounding box center [1496, 299] width 49 height 21
click at [1435, 370] on span "Ship" at bounding box center [1446, 370] width 26 height 10
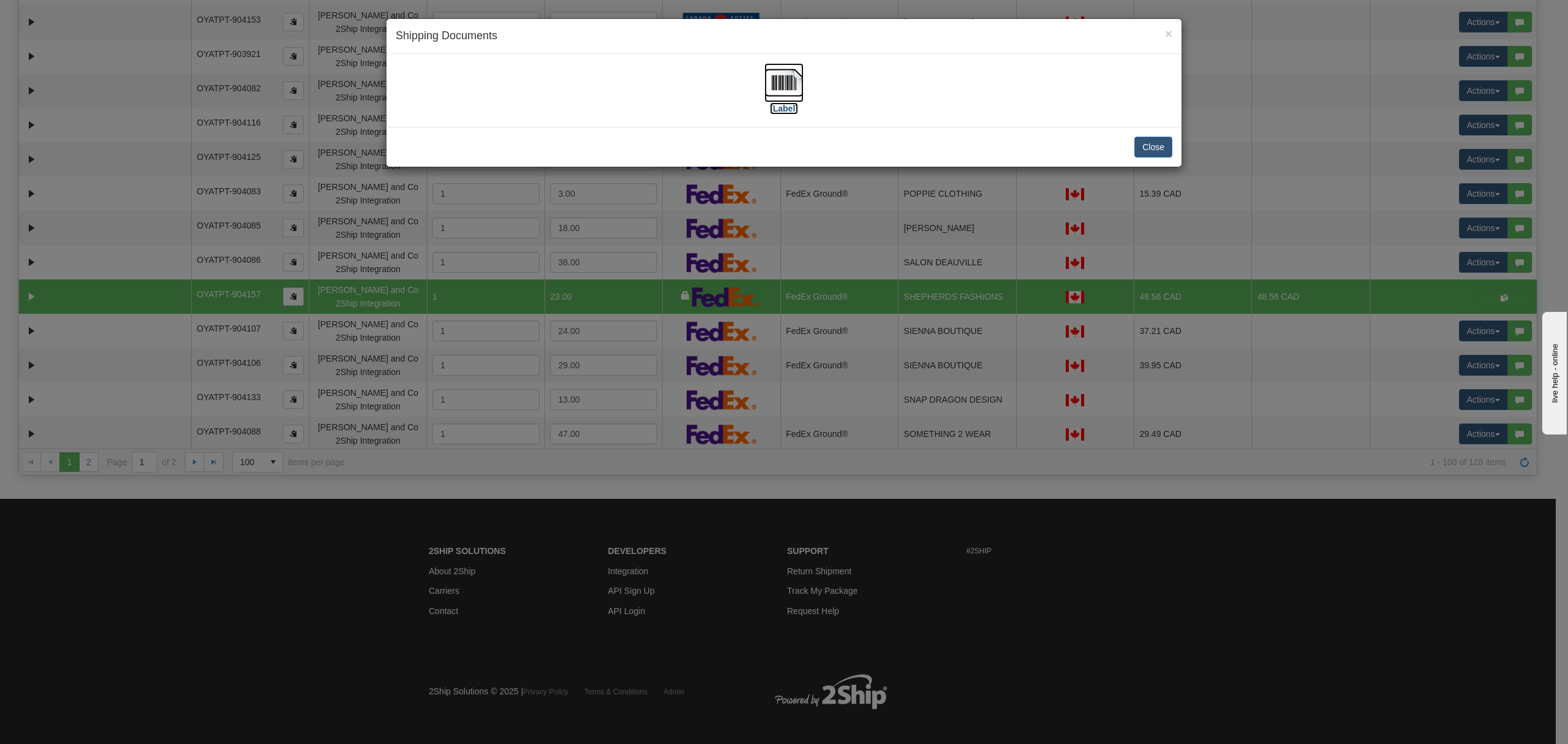
click at [781, 78] on img at bounding box center [784, 82] width 39 height 39
click at [1162, 153] on button "Close" at bounding box center [1153, 147] width 38 height 21
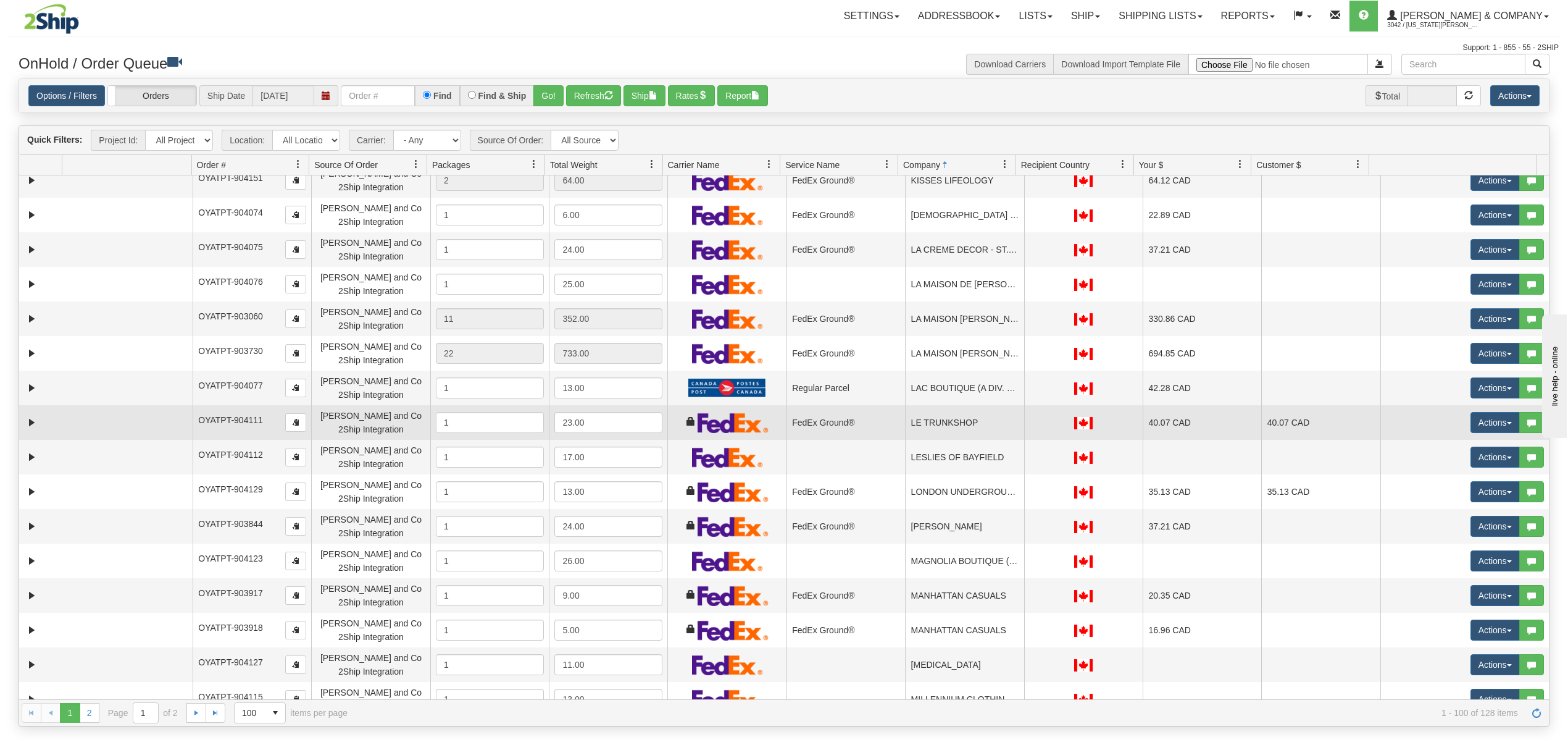
scroll to position [2108, 0]
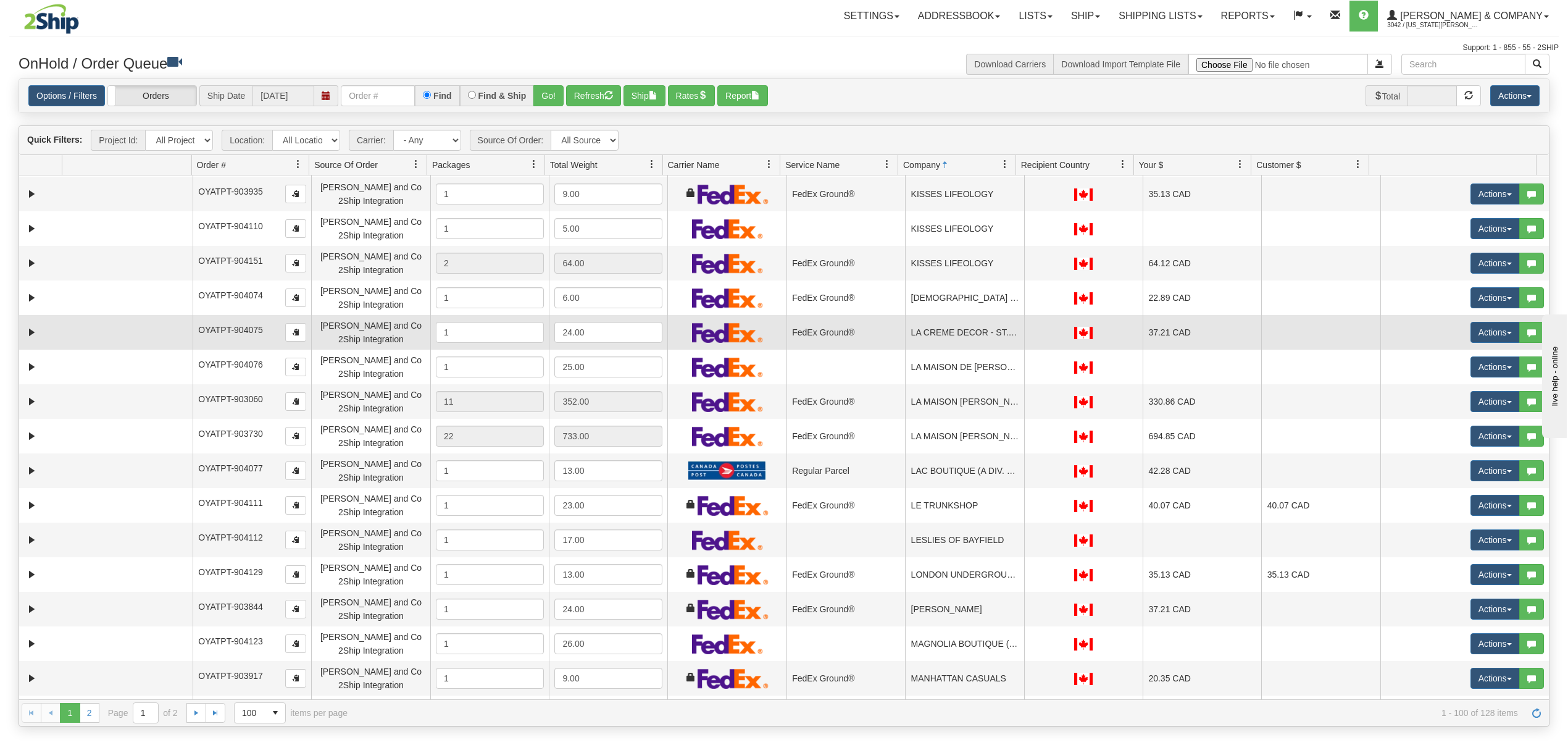
click at [956, 332] on td "LA CREME DECOR - ST. JACOBS" at bounding box center [965, 333] width 119 height 35
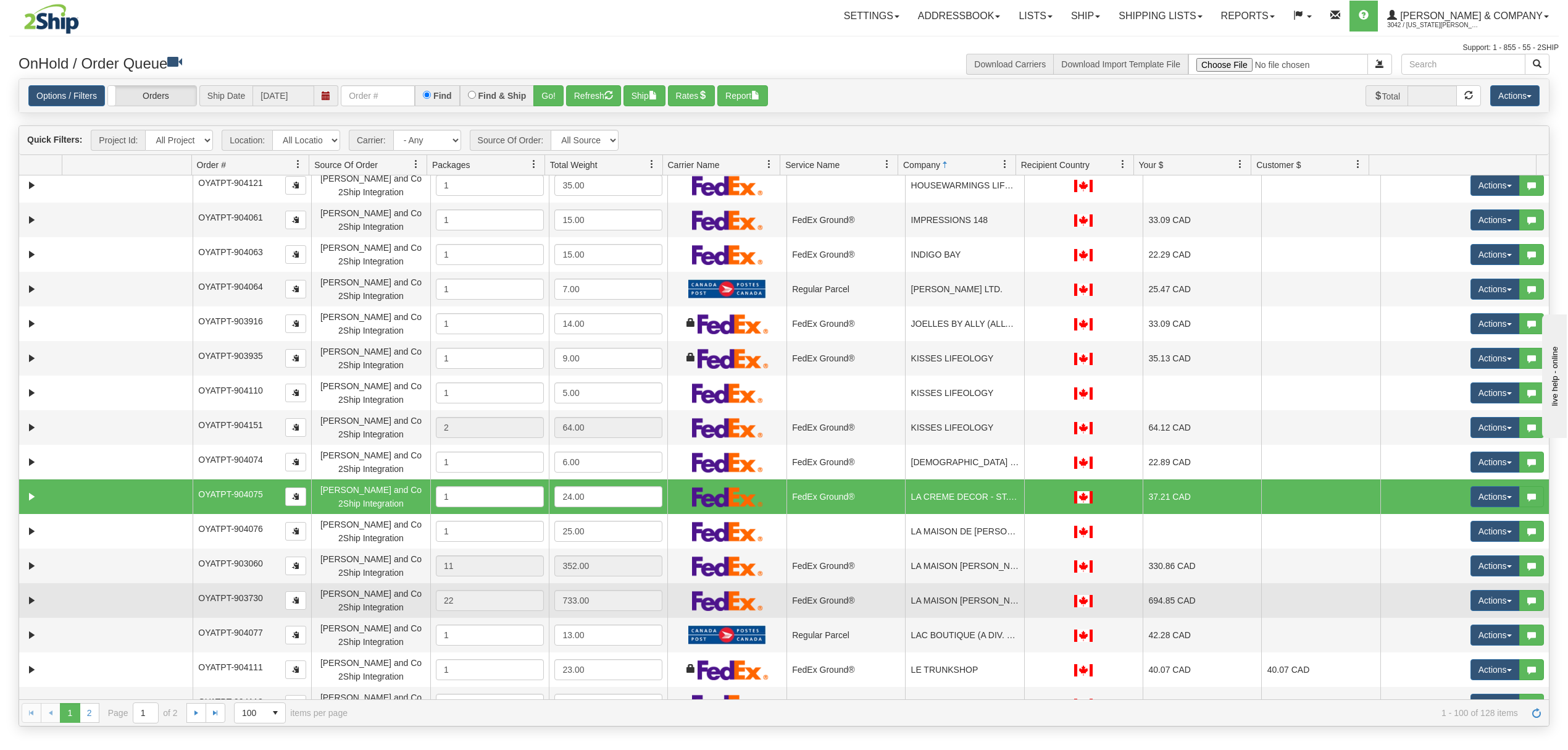
scroll to position [1861, 0]
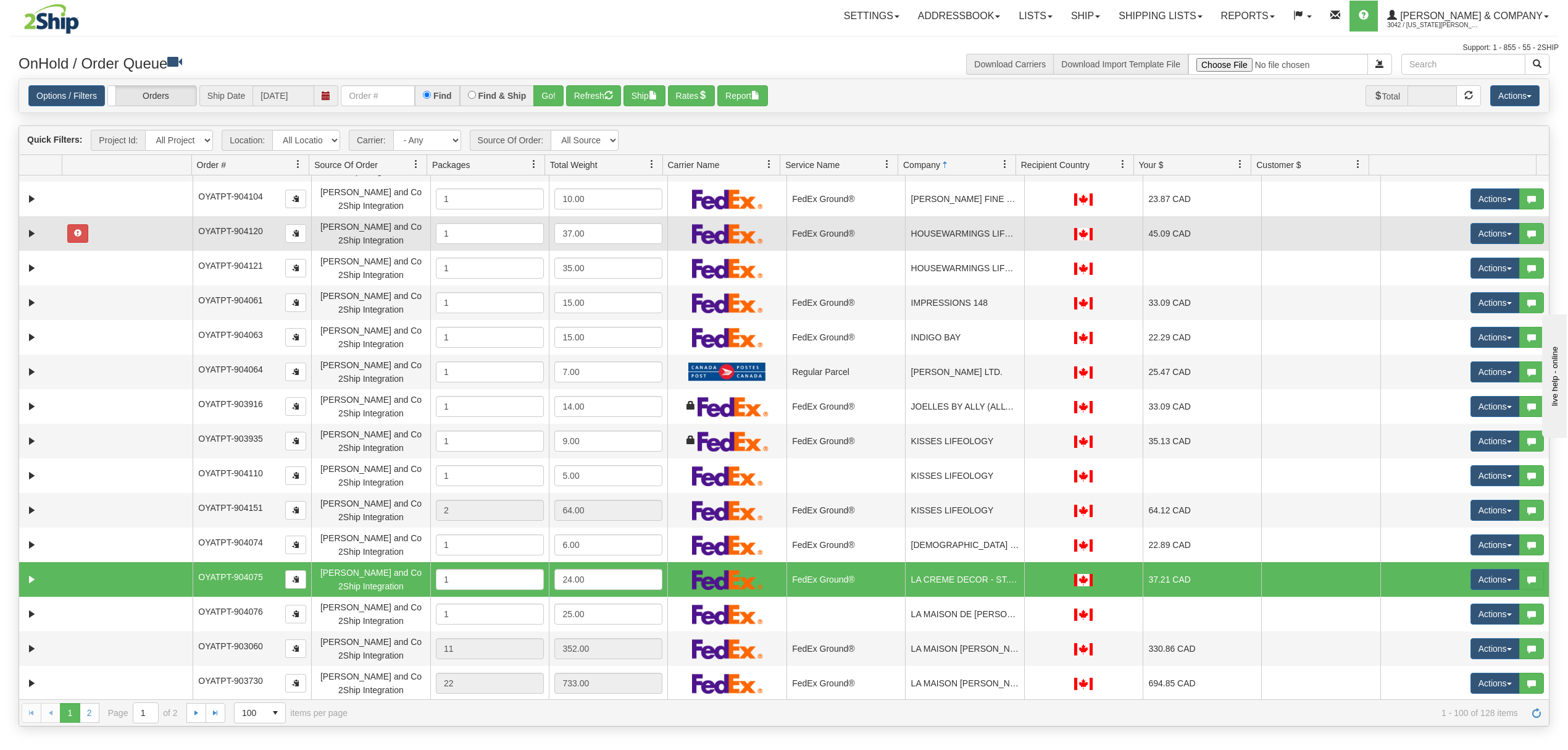
click at [974, 233] on td "HOUSEWARMINGS LIFESTYLE STORE" at bounding box center [965, 234] width 119 height 35
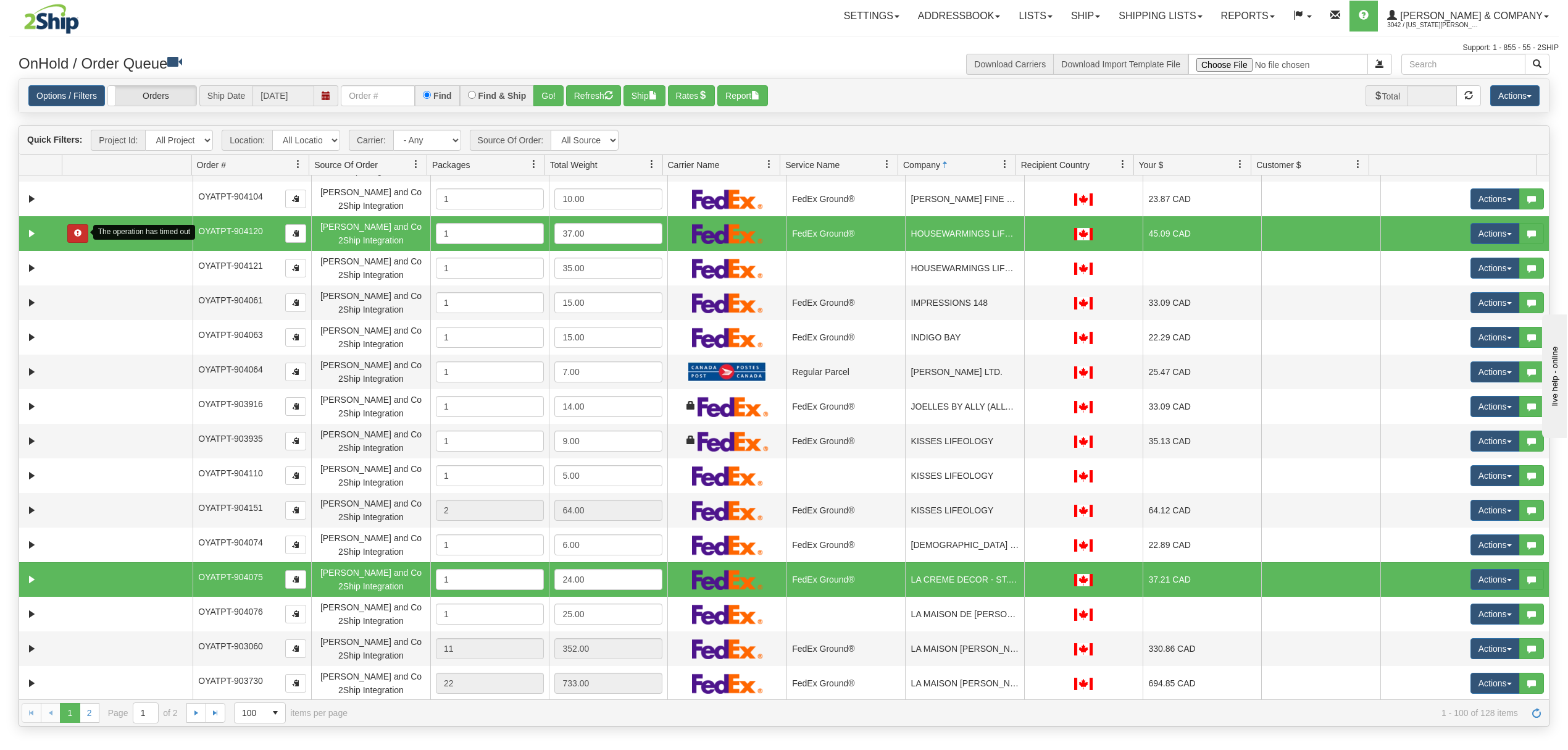
click at [76, 232] on span "button" at bounding box center [77, 232] width 7 height 7
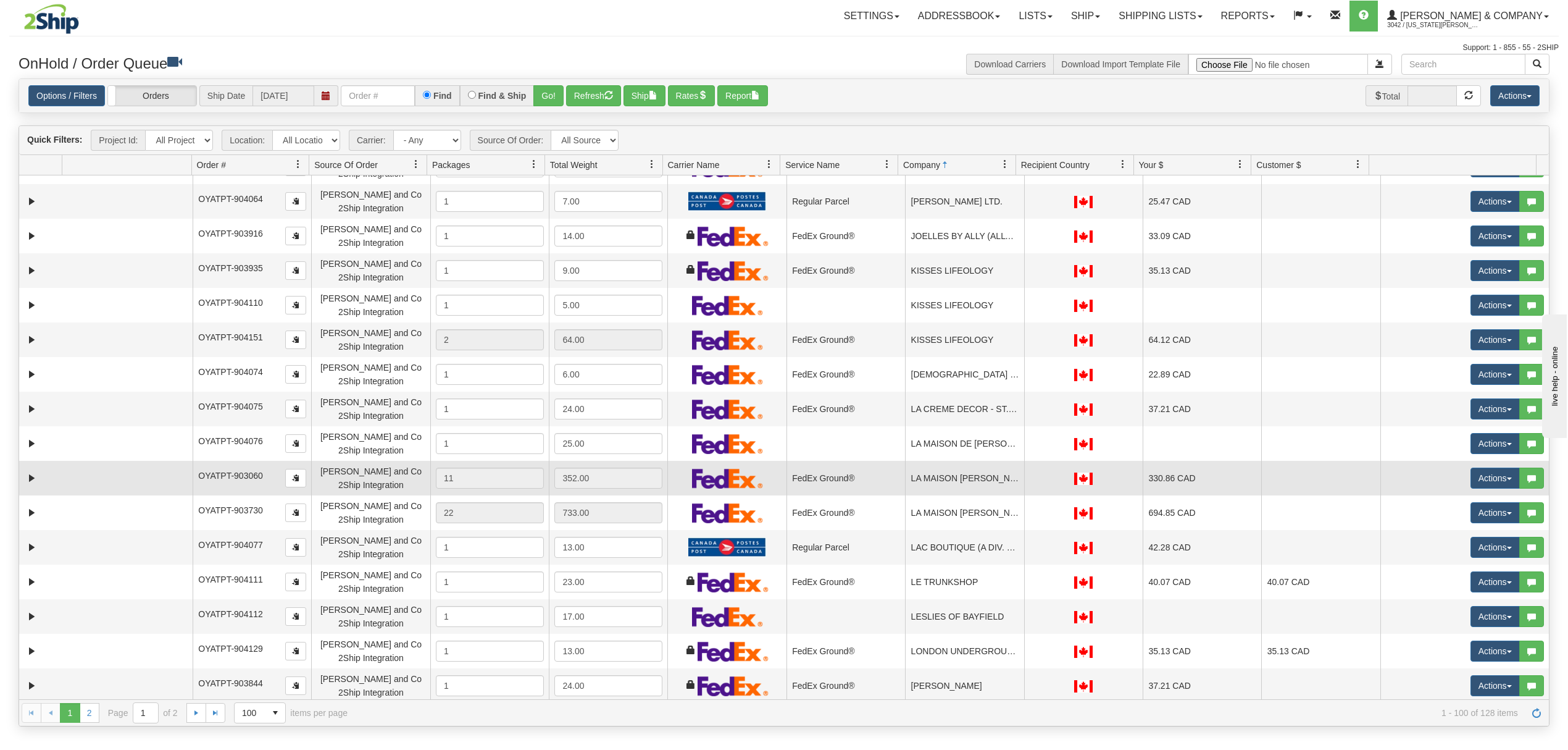
scroll to position [2108, 0]
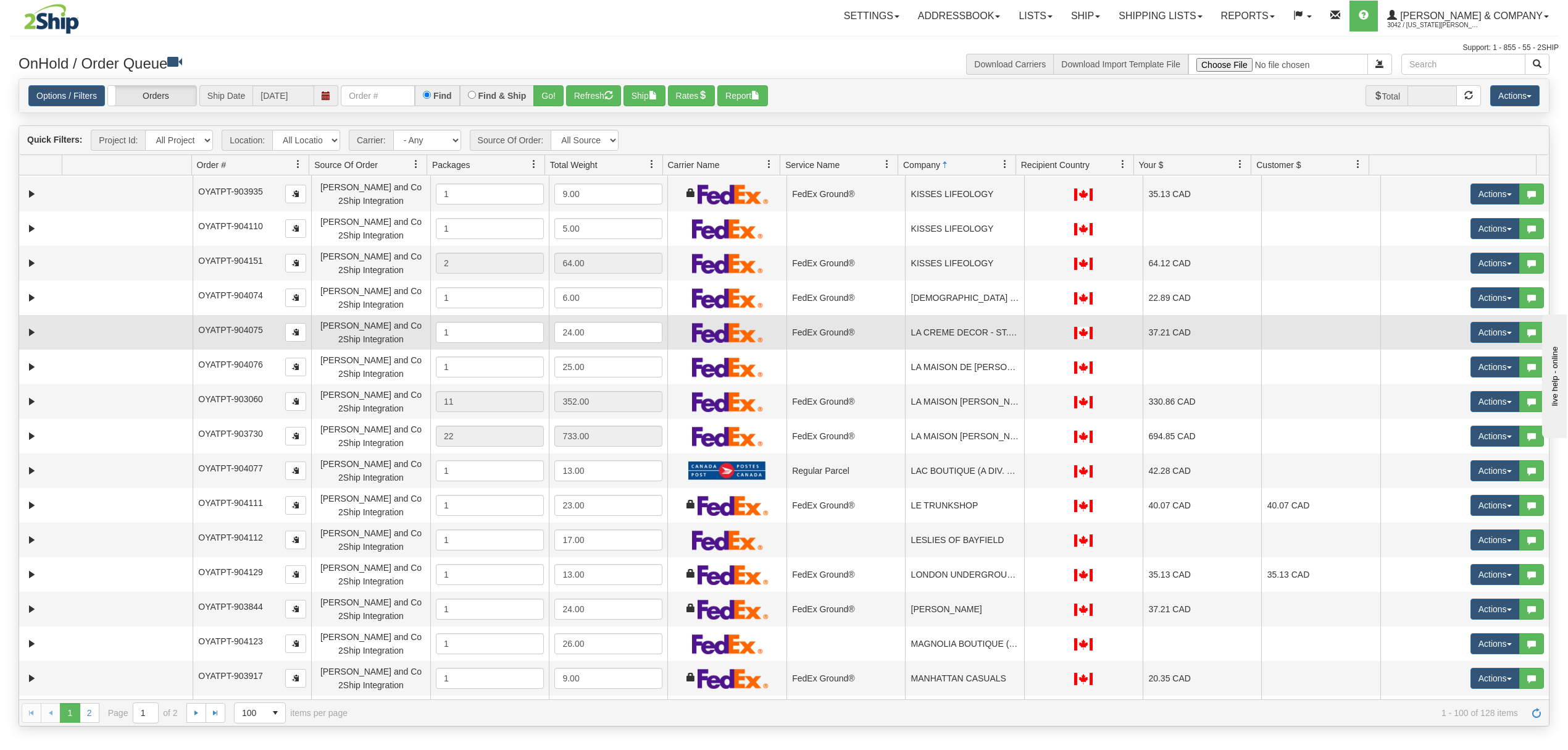
click at [947, 328] on td "LA CREME DECOR - ST. JACOBS" at bounding box center [965, 333] width 119 height 35
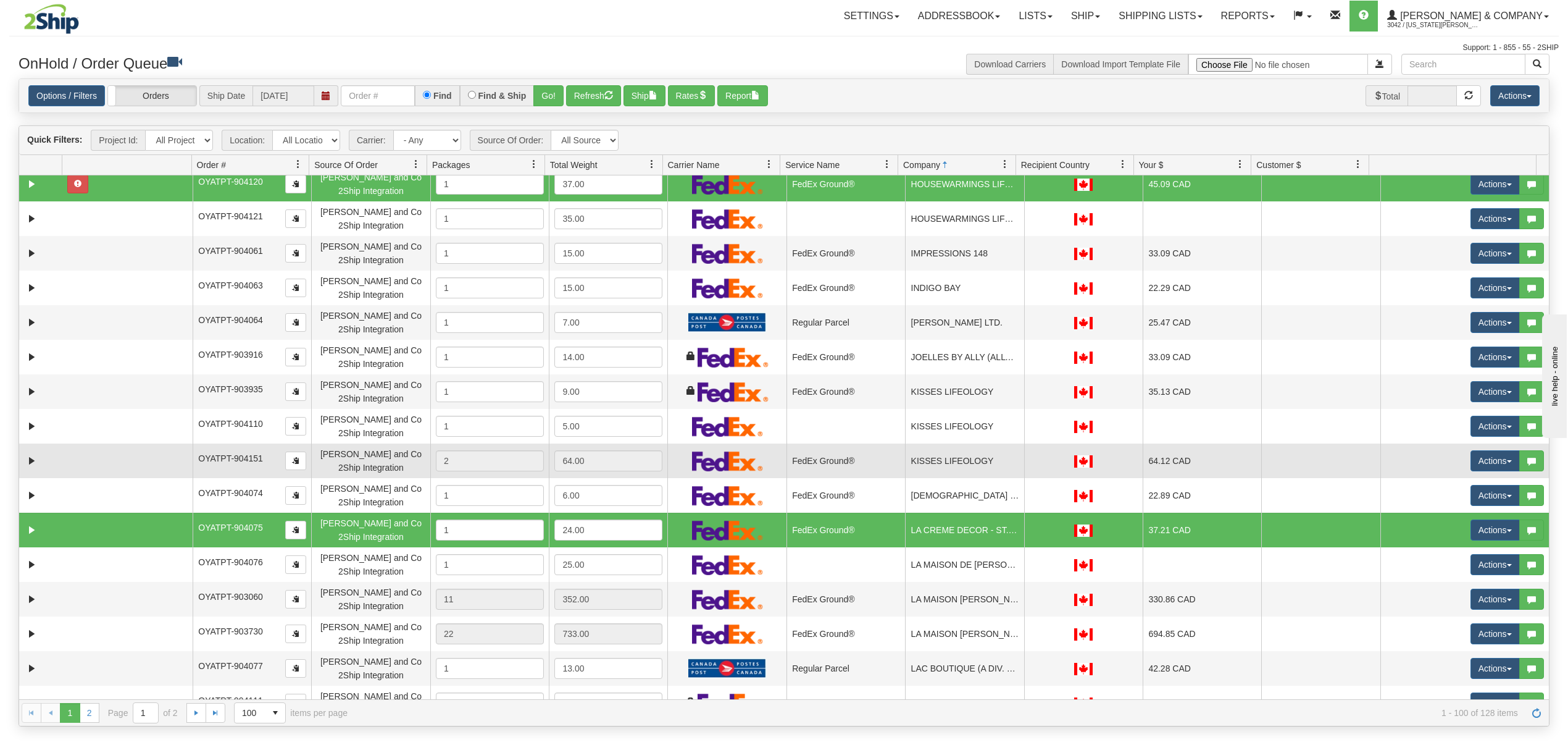
scroll to position [1861, 0]
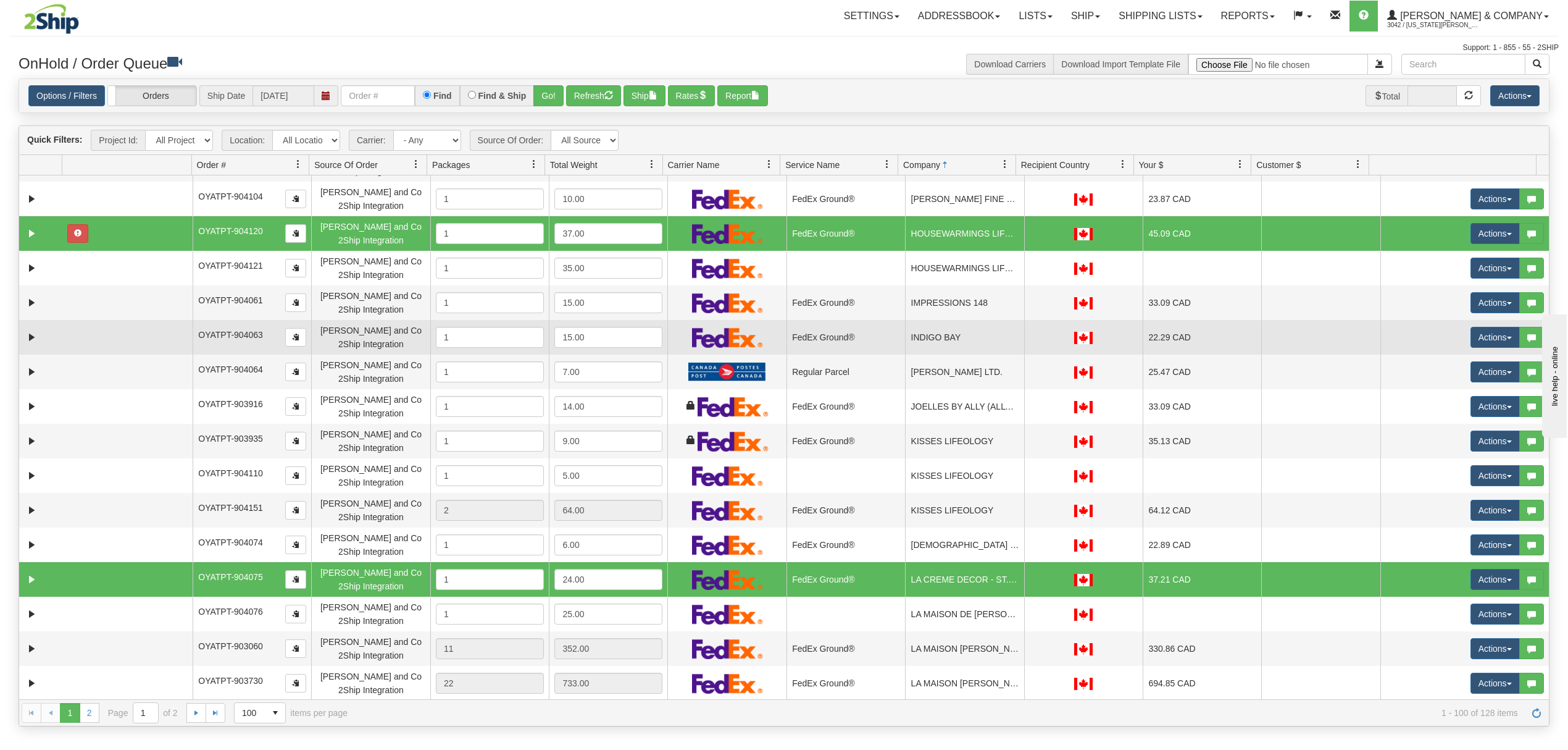
click at [994, 328] on td "INDIGO BAY" at bounding box center [965, 338] width 119 height 35
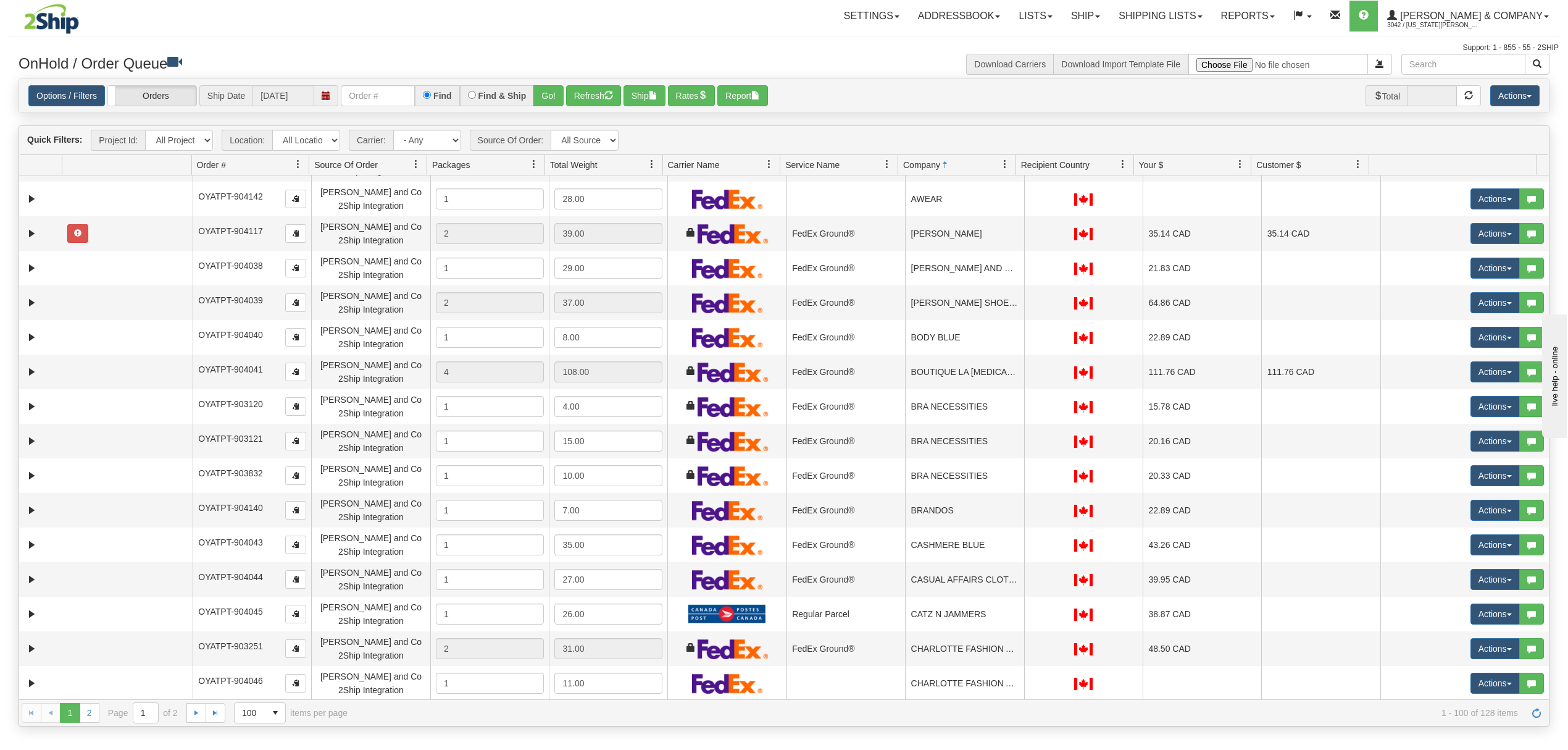
scroll to position [0, 0]
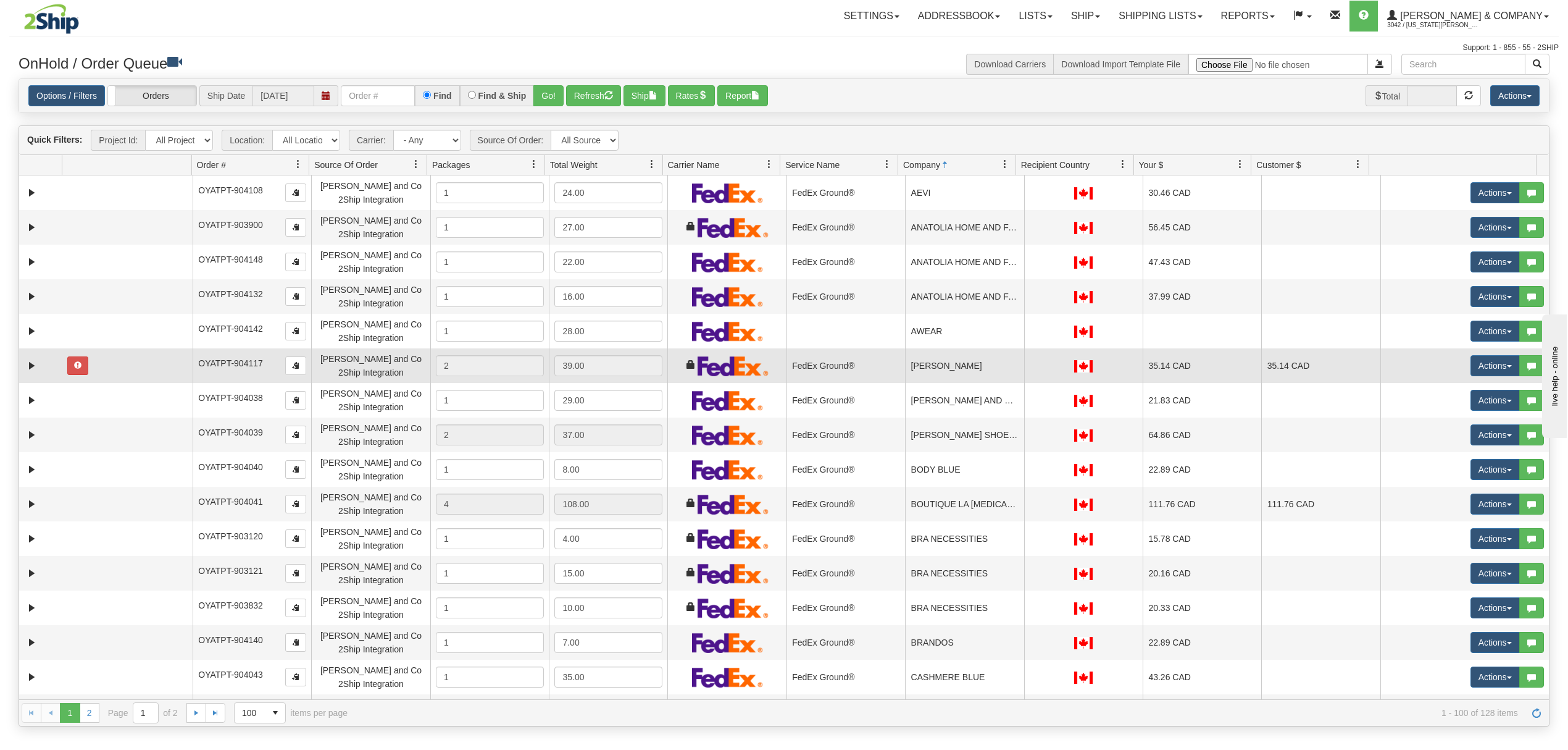
click at [1014, 366] on td "BELLA MAAS" at bounding box center [965, 366] width 119 height 35
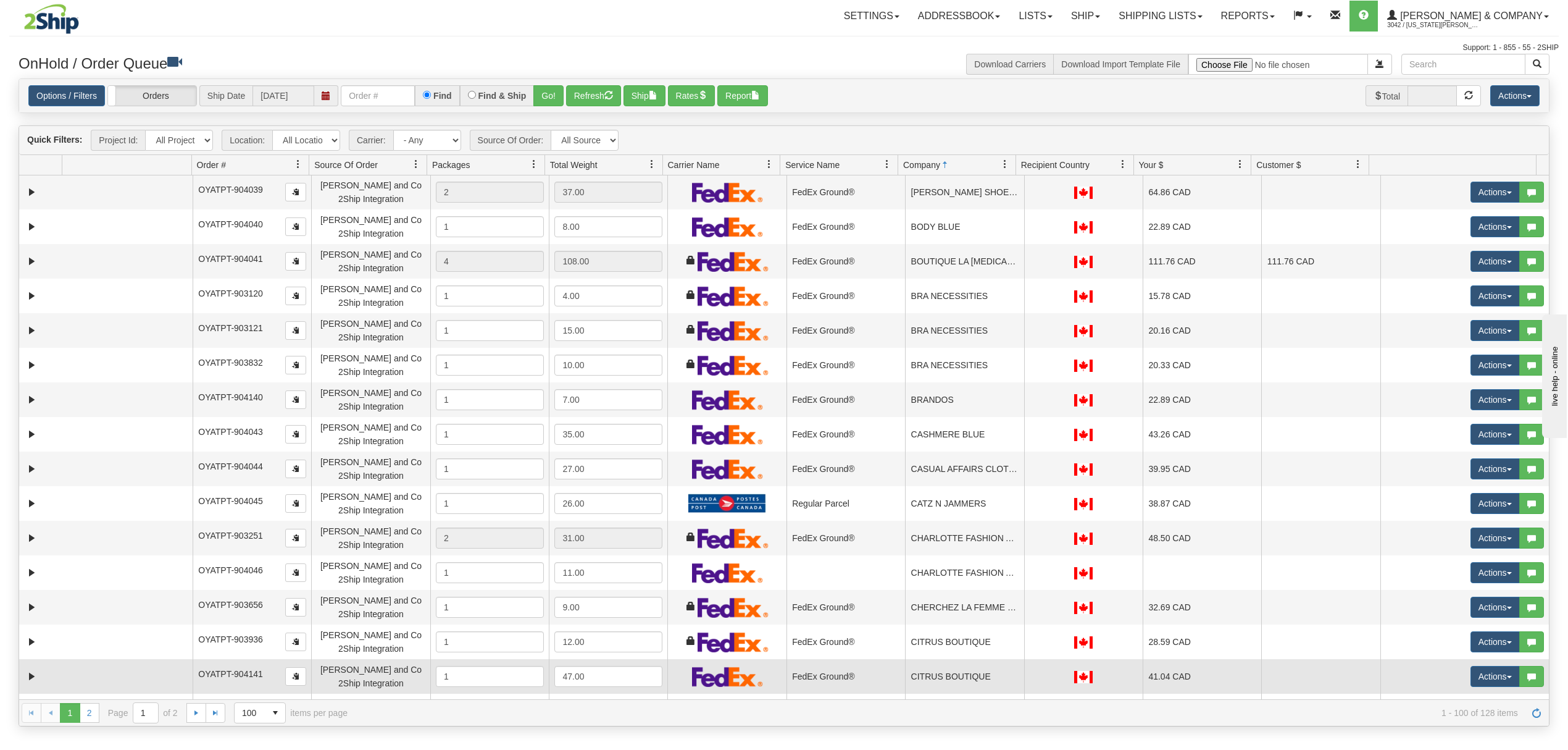
scroll to position [82, 0]
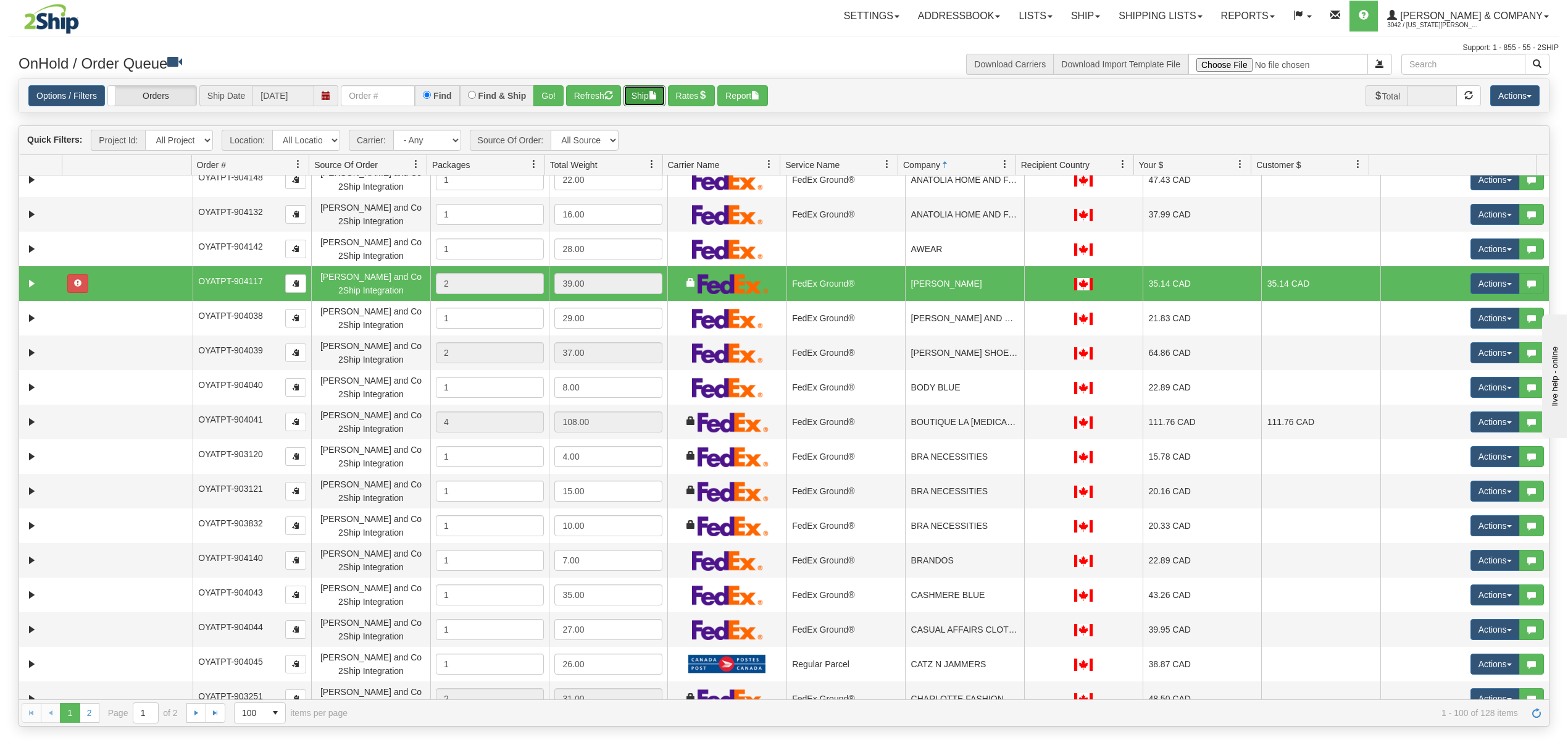
click at [656, 99] on span "button" at bounding box center [653, 95] width 9 height 9
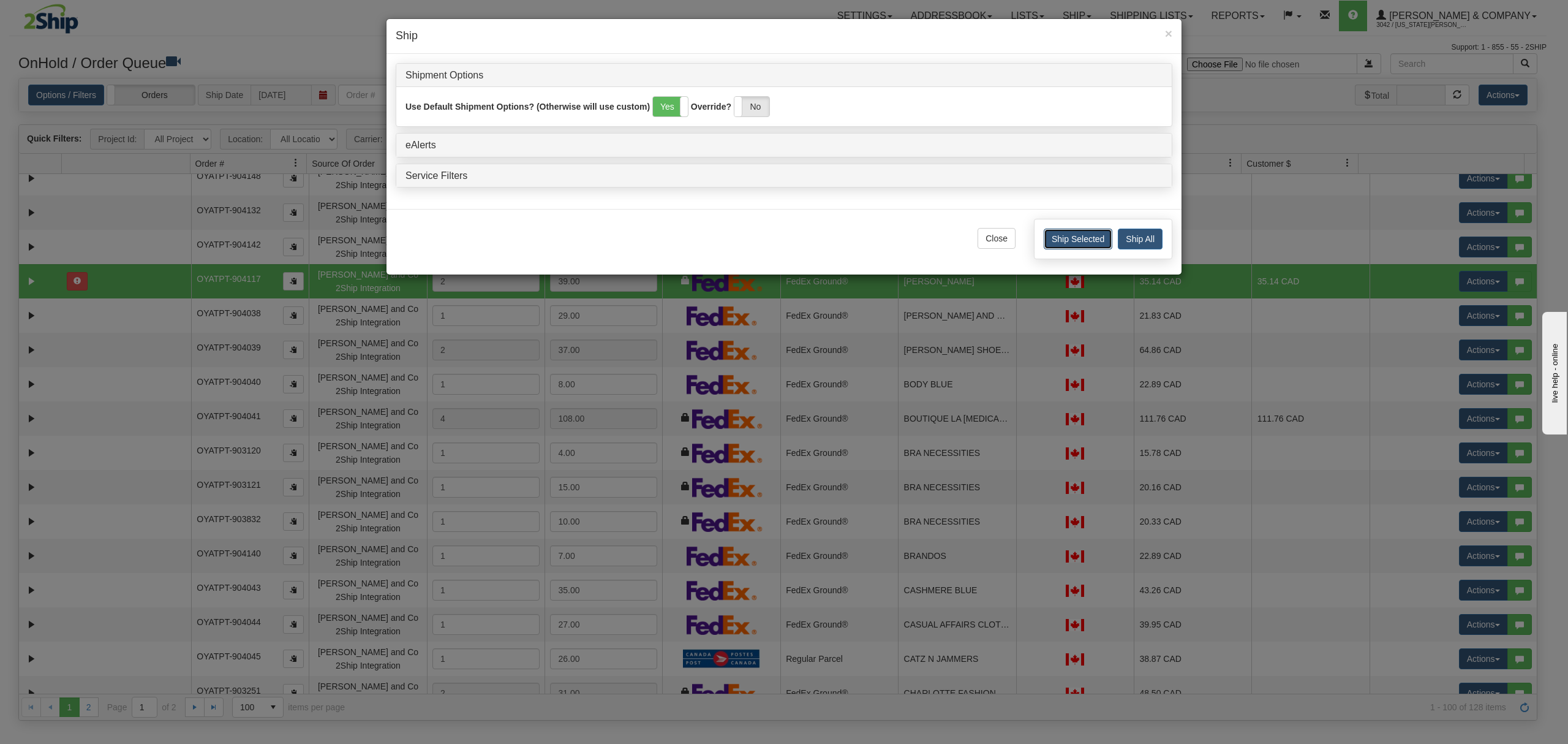
click at [1061, 240] on button "Ship Selected" at bounding box center [1078, 239] width 69 height 21
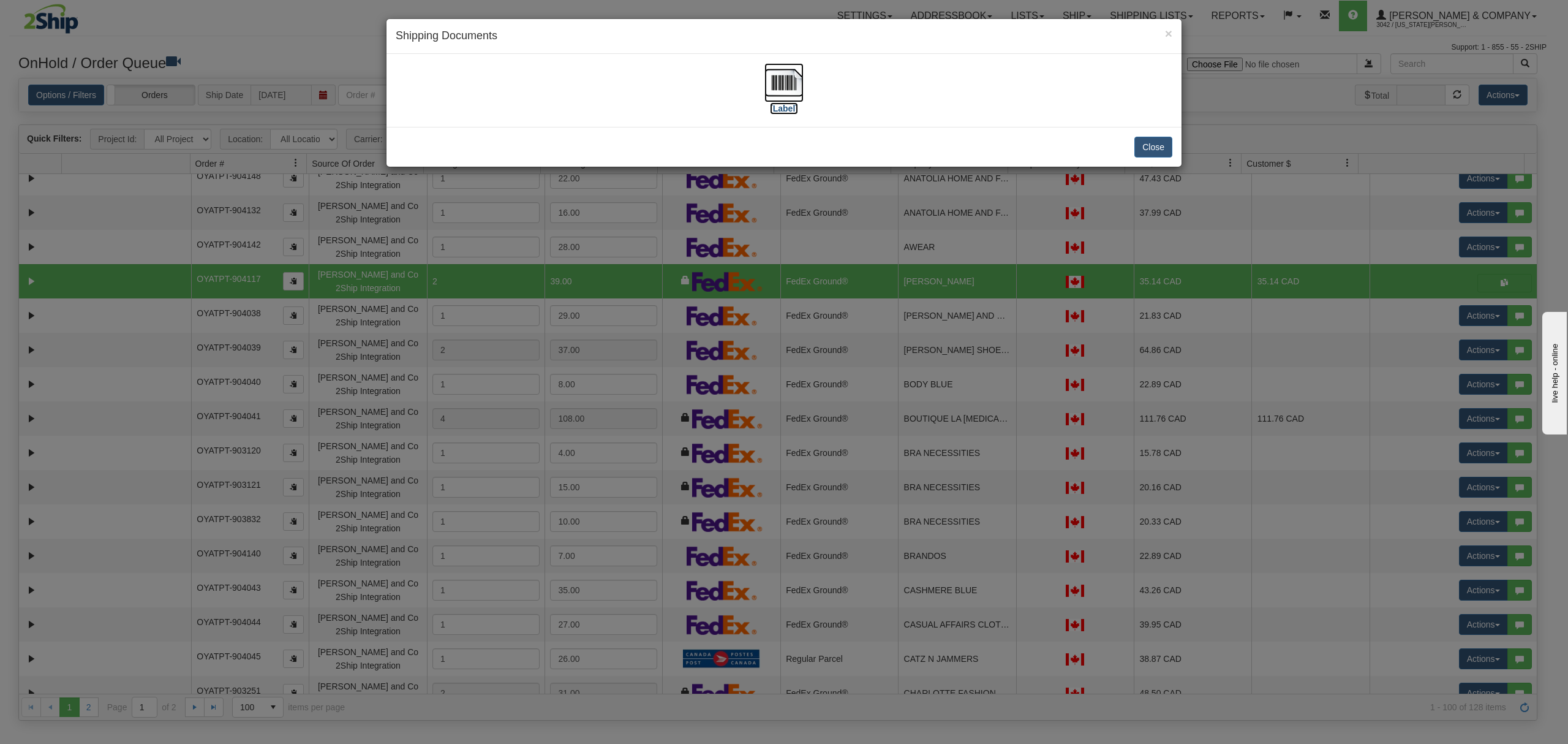
click at [786, 90] on img at bounding box center [784, 82] width 39 height 39
click at [1147, 152] on button "Close" at bounding box center [1153, 147] width 38 height 21
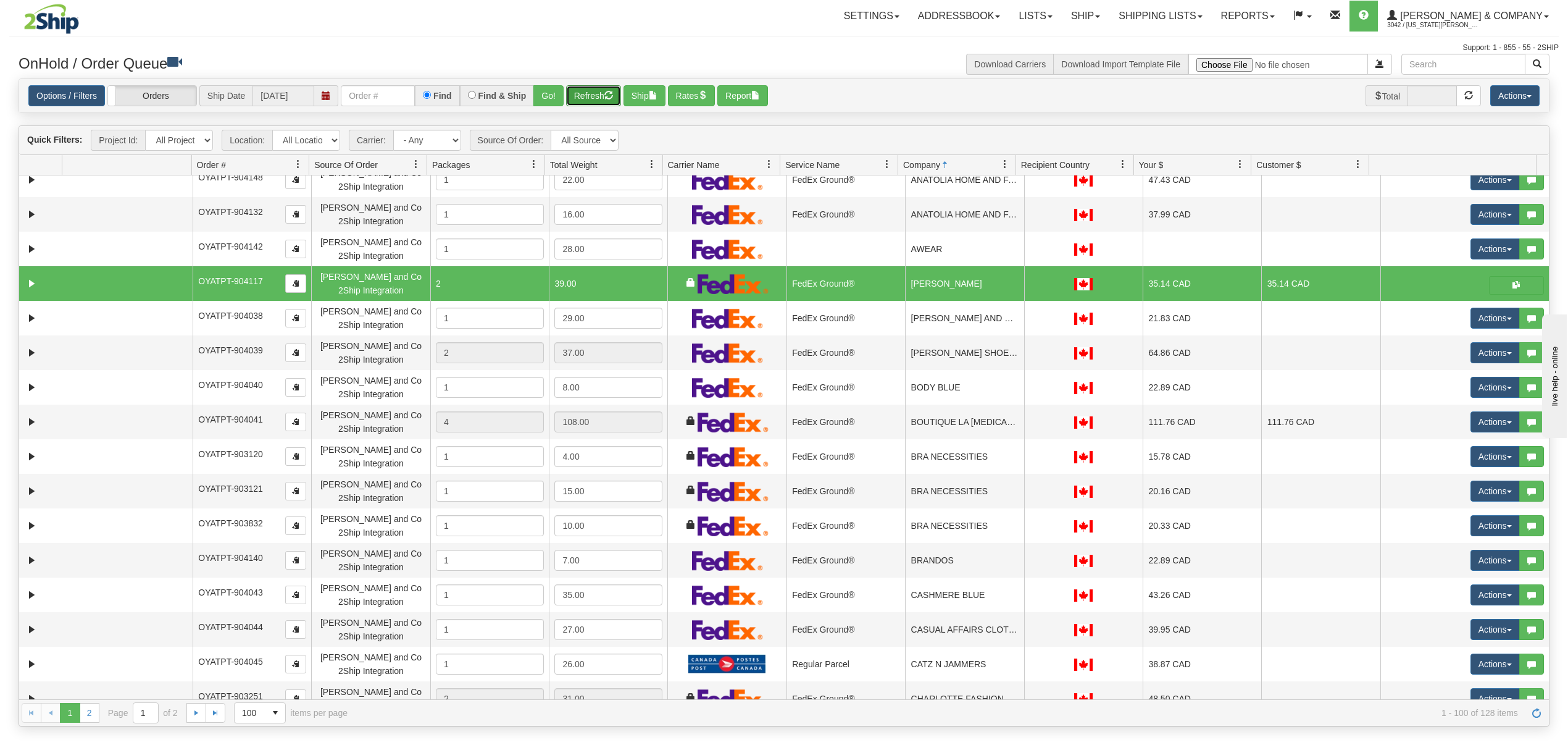
click at [602, 100] on button "Refresh" at bounding box center [593, 96] width 55 height 21
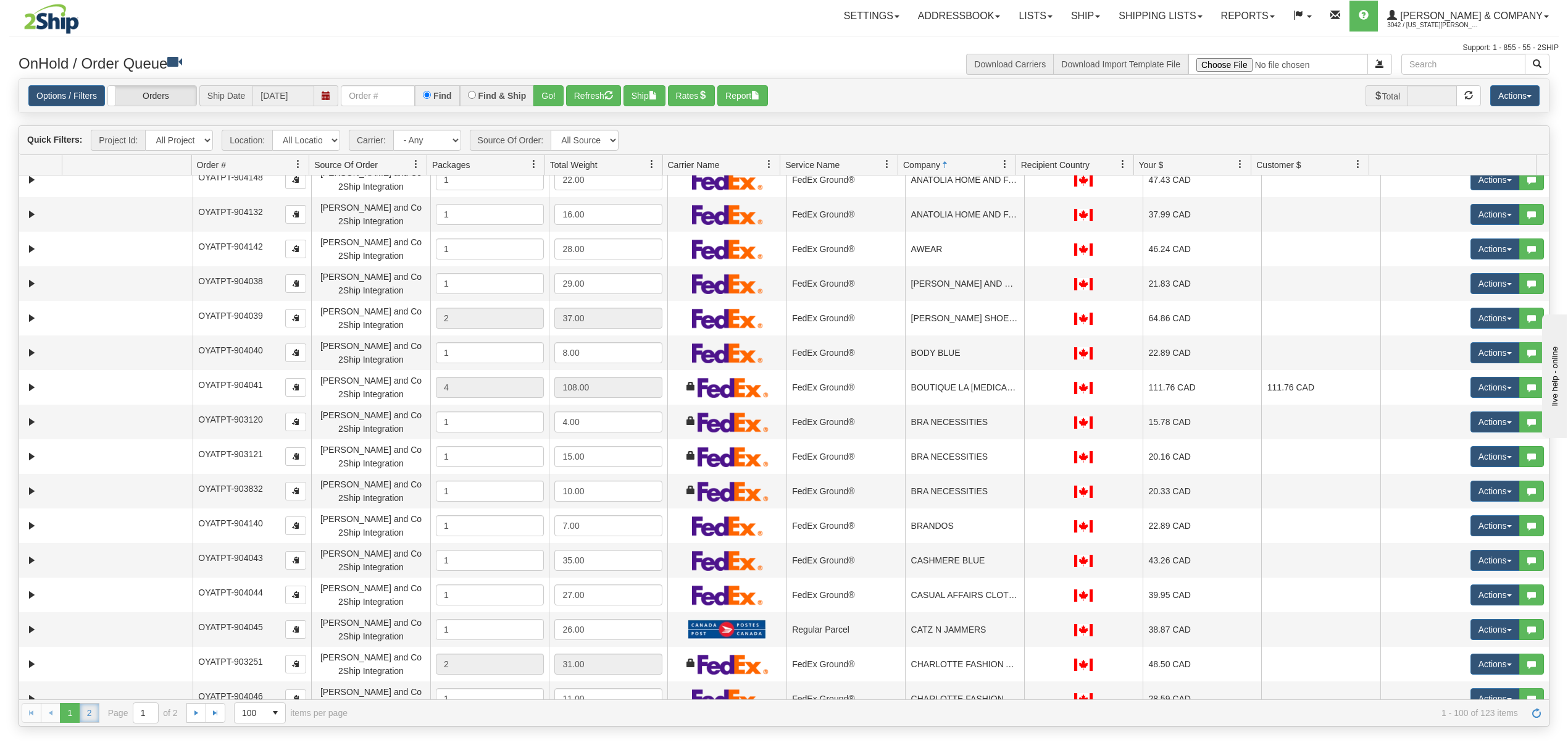
click at [92, 714] on link "2" at bounding box center [90, 713] width 20 height 20
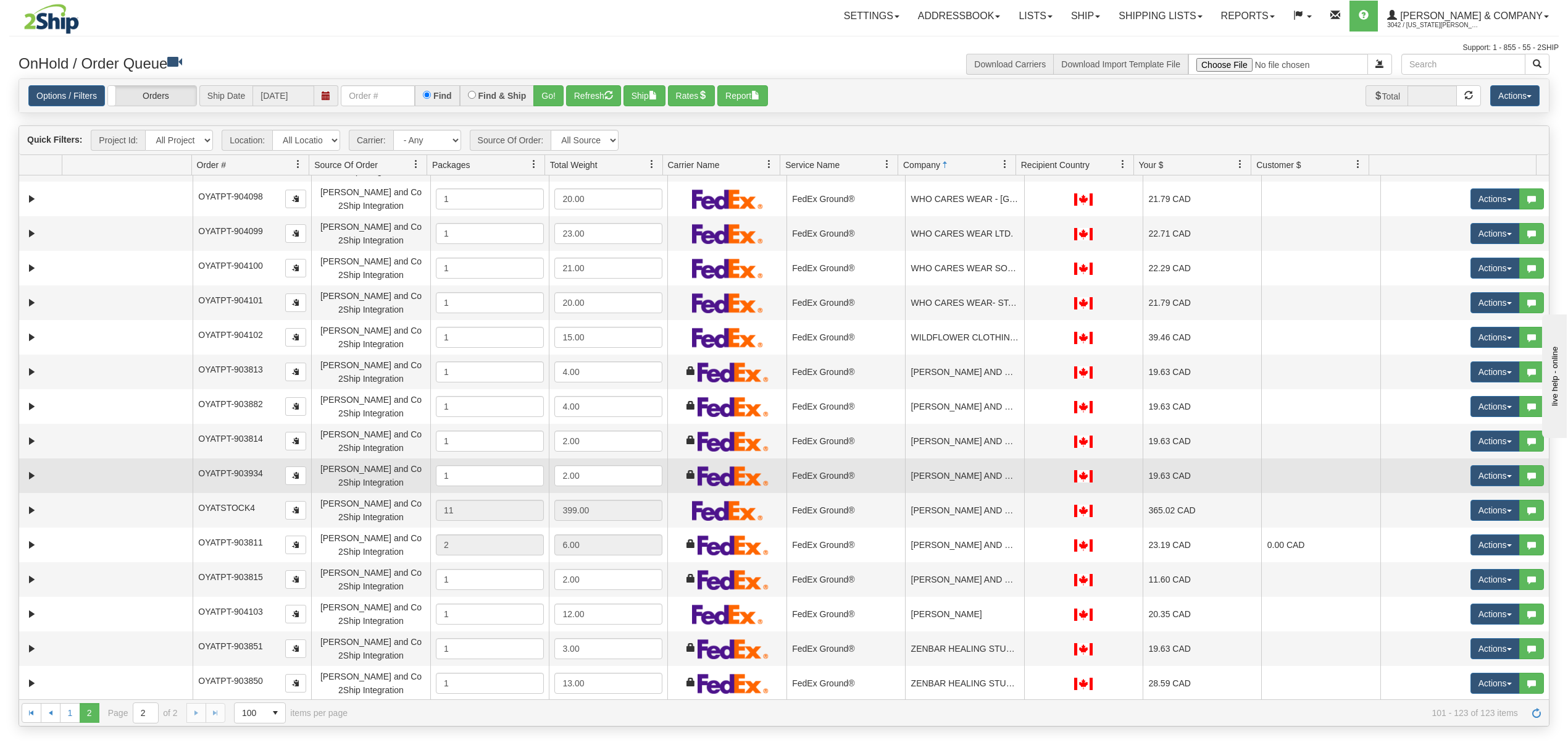
scroll to position [0, 0]
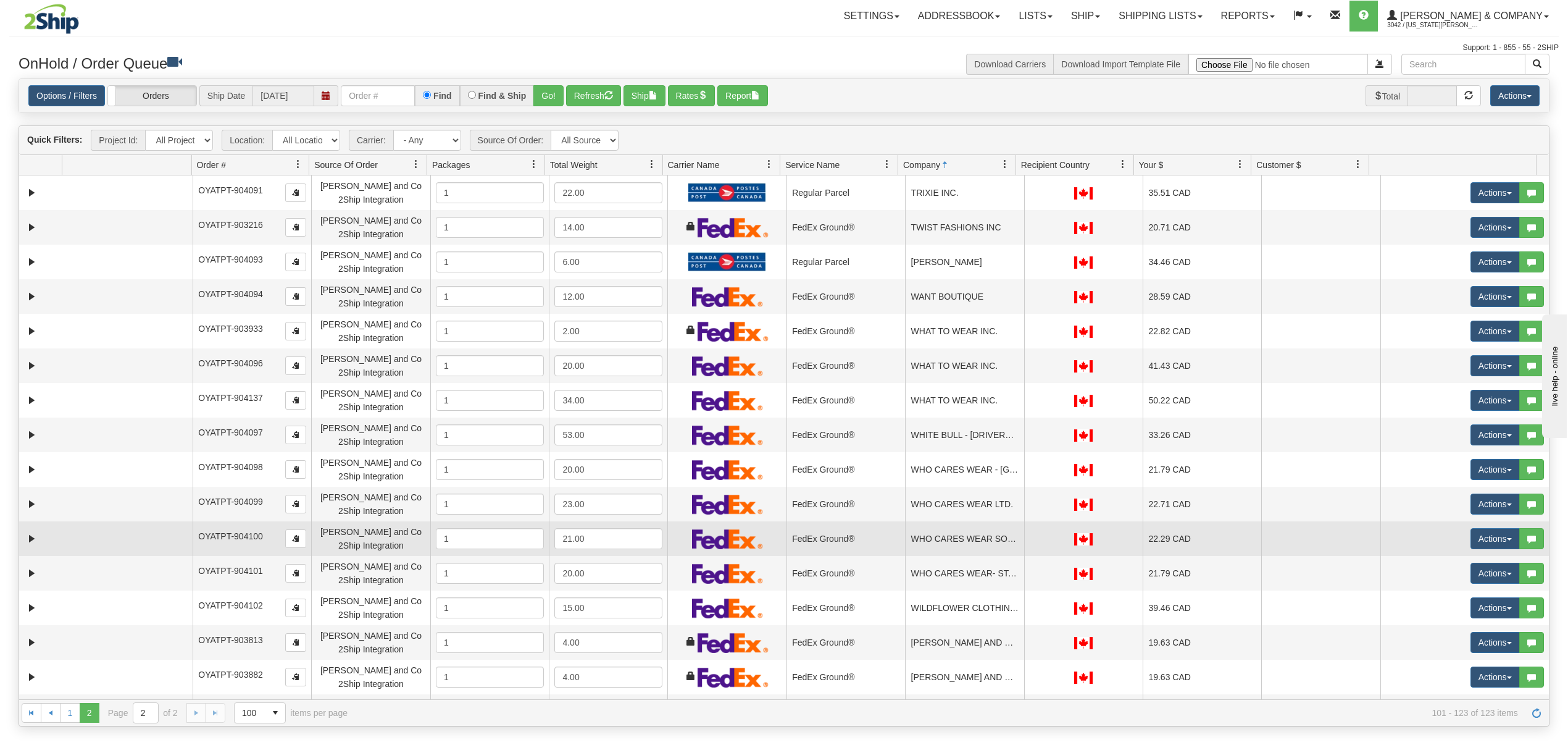
click at [938, 547] on td "WHO CARES WEAR SOUTH" at bounding box center [965, 538] width 119 height 35
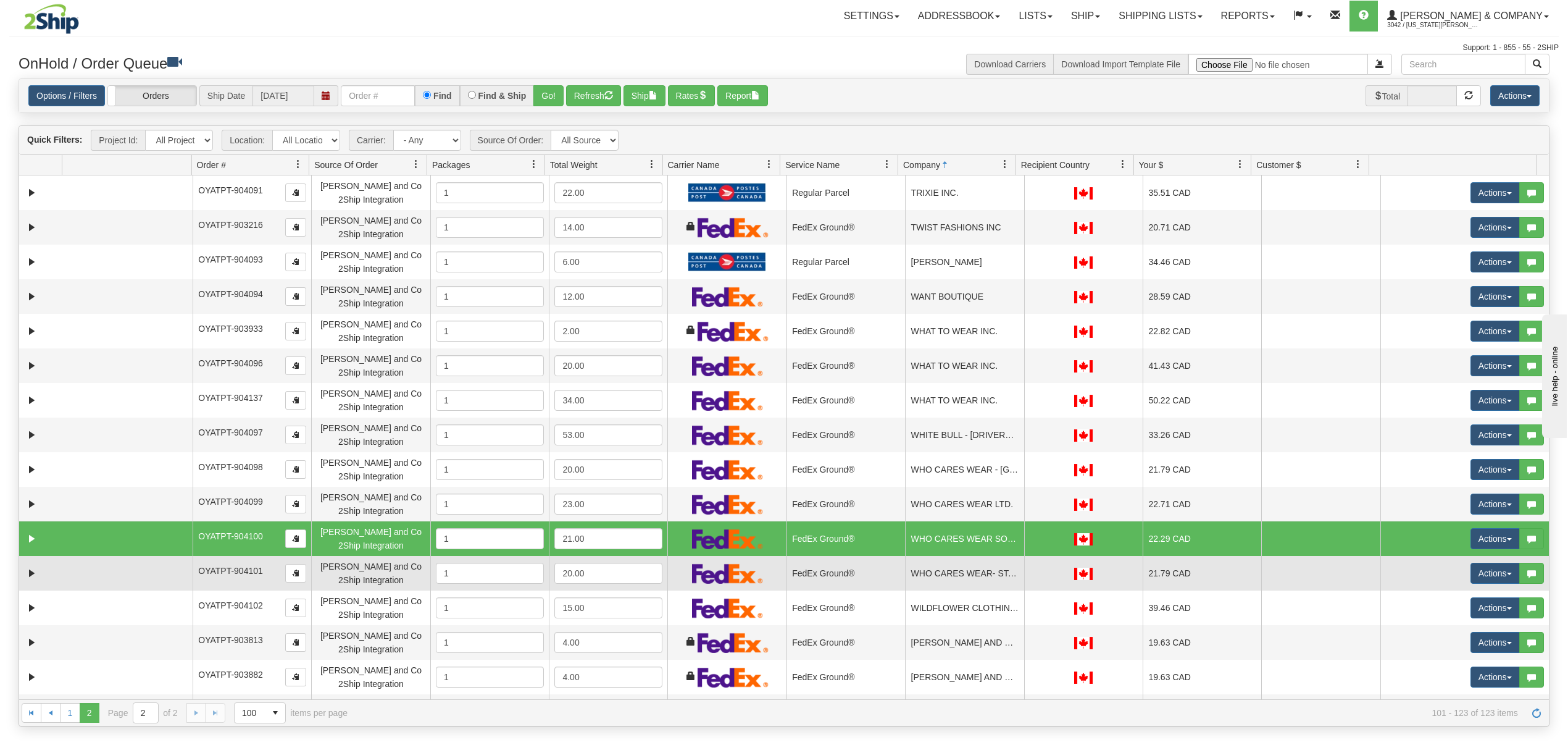
click at [952, 589] on td "WHO CARES WEAR- ST. ALBERT" at bounding box center [965, 573] width 119 height 35
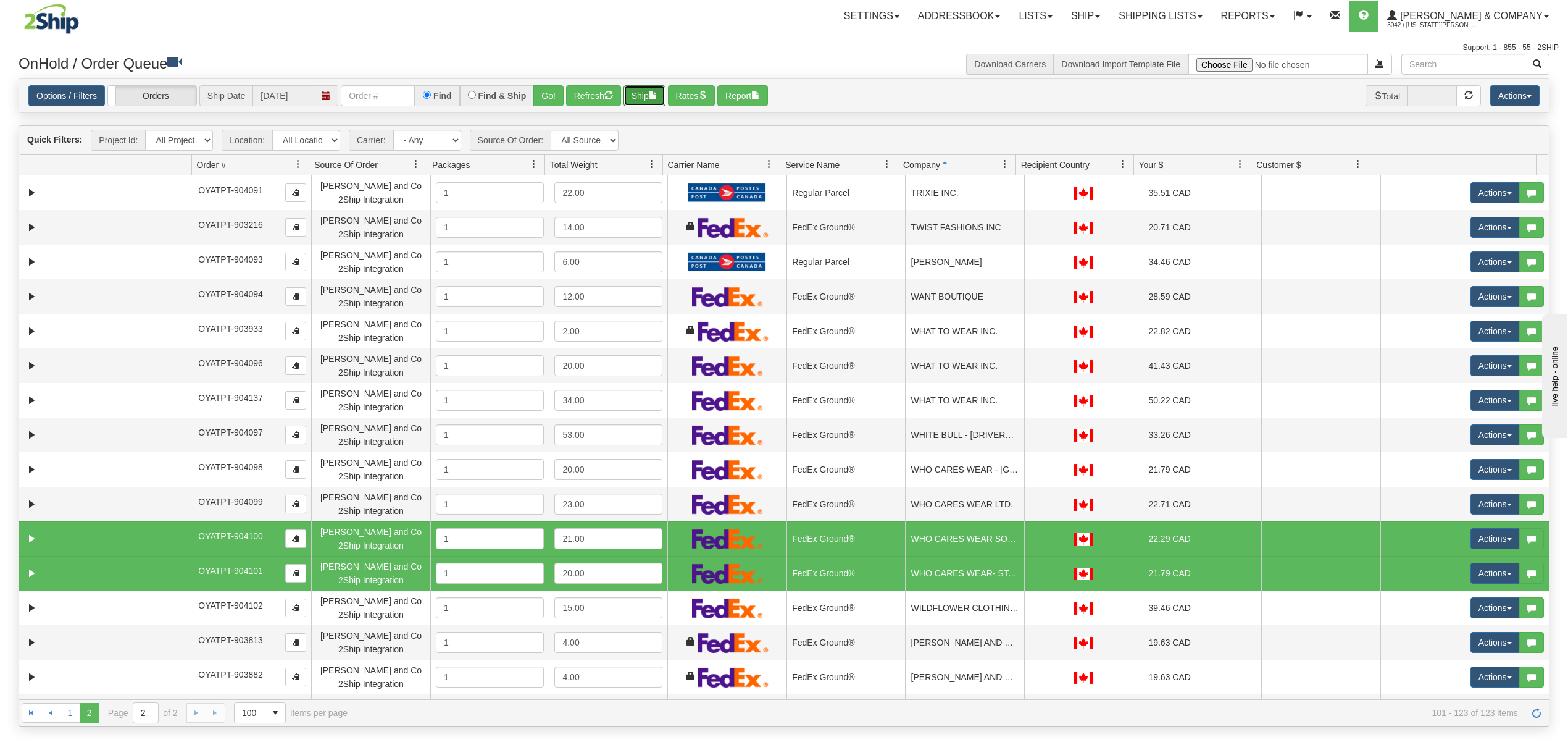
click at [665, 99] on button "Ship" at bounding box center [644, 96] width 42 height 21
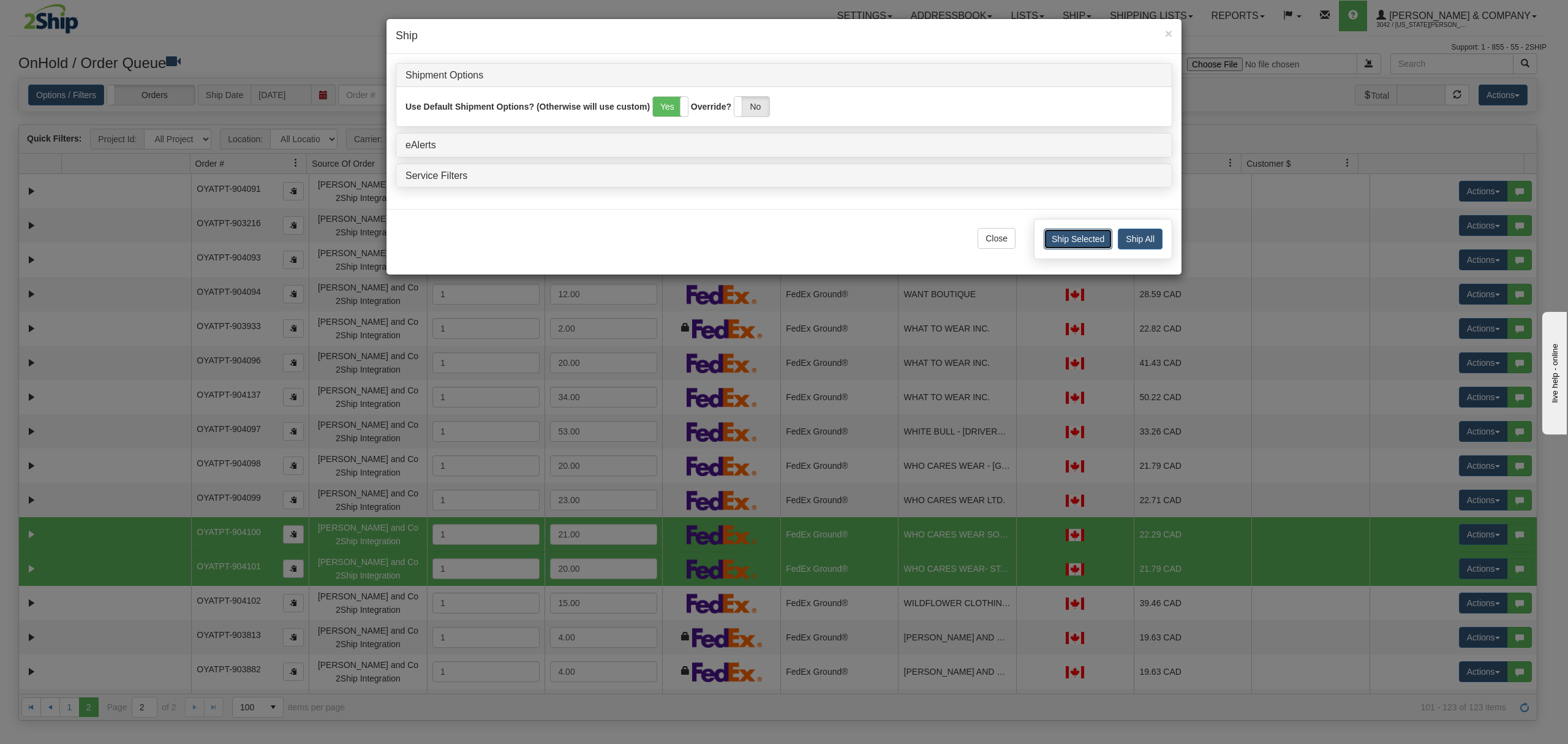
click at [1075, 238] on button "Ship Selected" at bounding box center [1078, 239] width 69 height 21
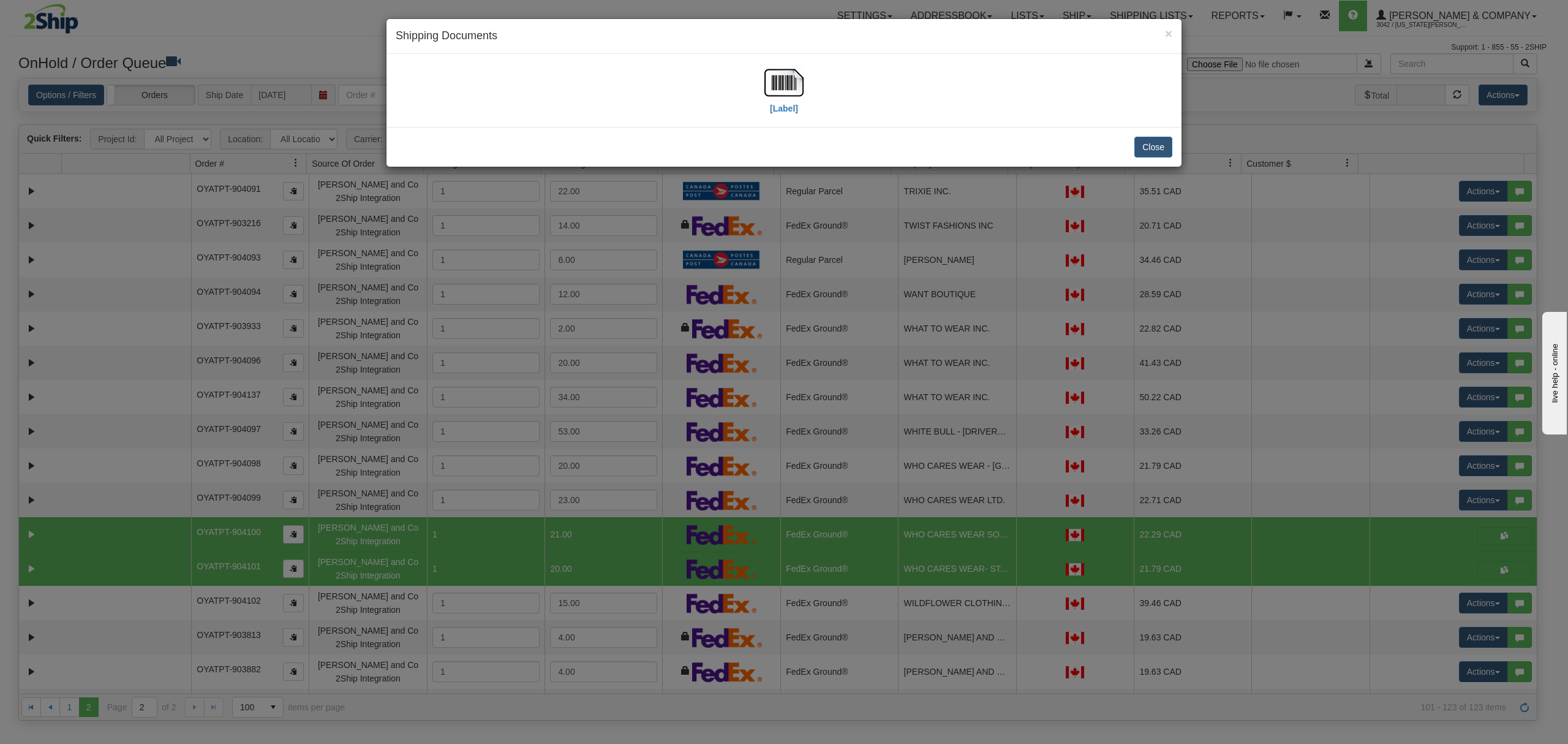
click at [804, 81] on div "[Label]" at bounding box center [784, 90] width 777 height 55
click at [803, 81] on div "[Label]" at bounding box center [784, 90] width 777 height 55
click at [792, 81] on img at bounding box center [784, 82] width 39 height 39
click at [1165, 145] on button "Close" at bounding box center [1153, 147] width 38 height 21
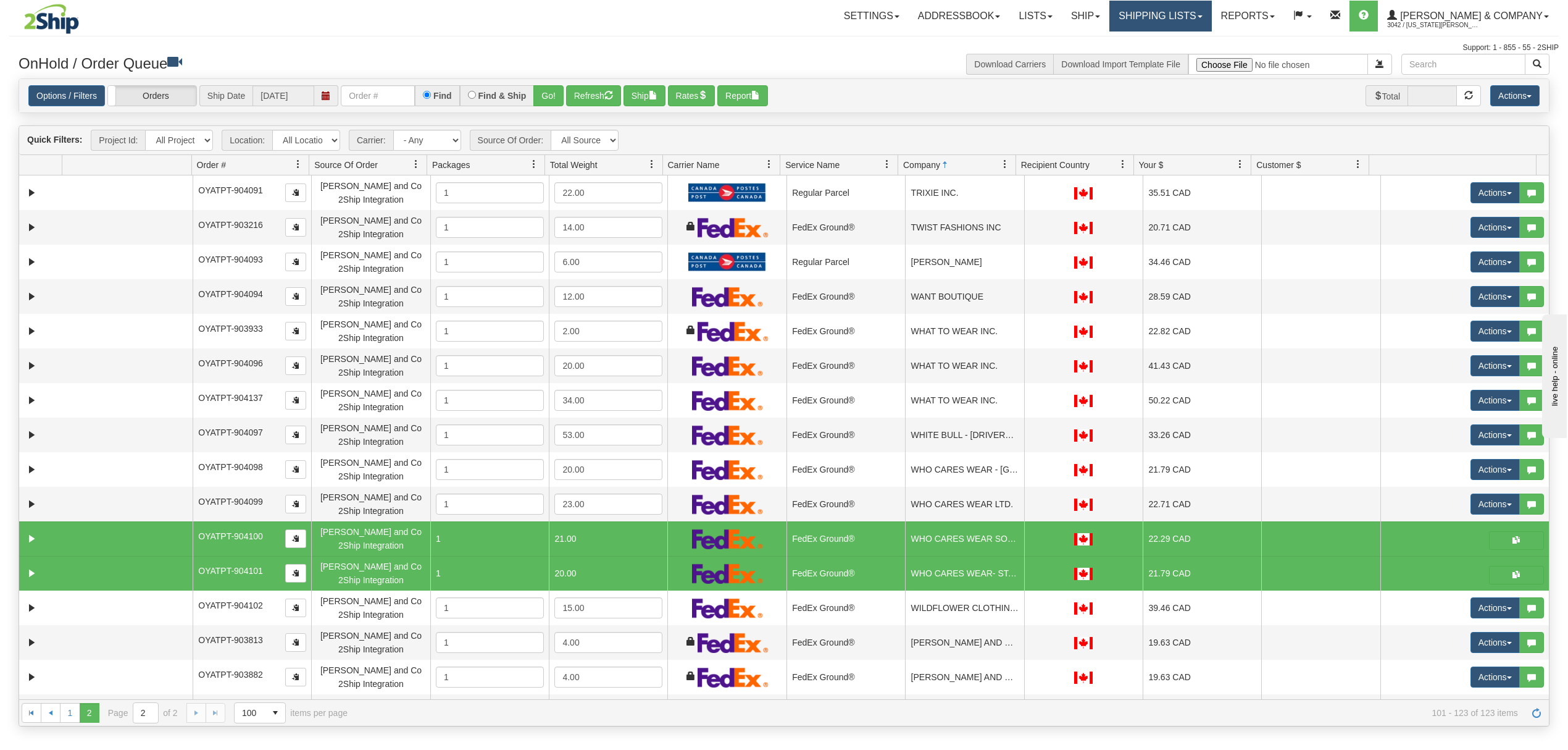
click at [1203, 5] on link "Shipping lists" at bounding box center [1161, 16] width 102 height 31
click at [1175, 46] on span "Current Shipments" at bounding box center [1139, 44] width 72 height 10
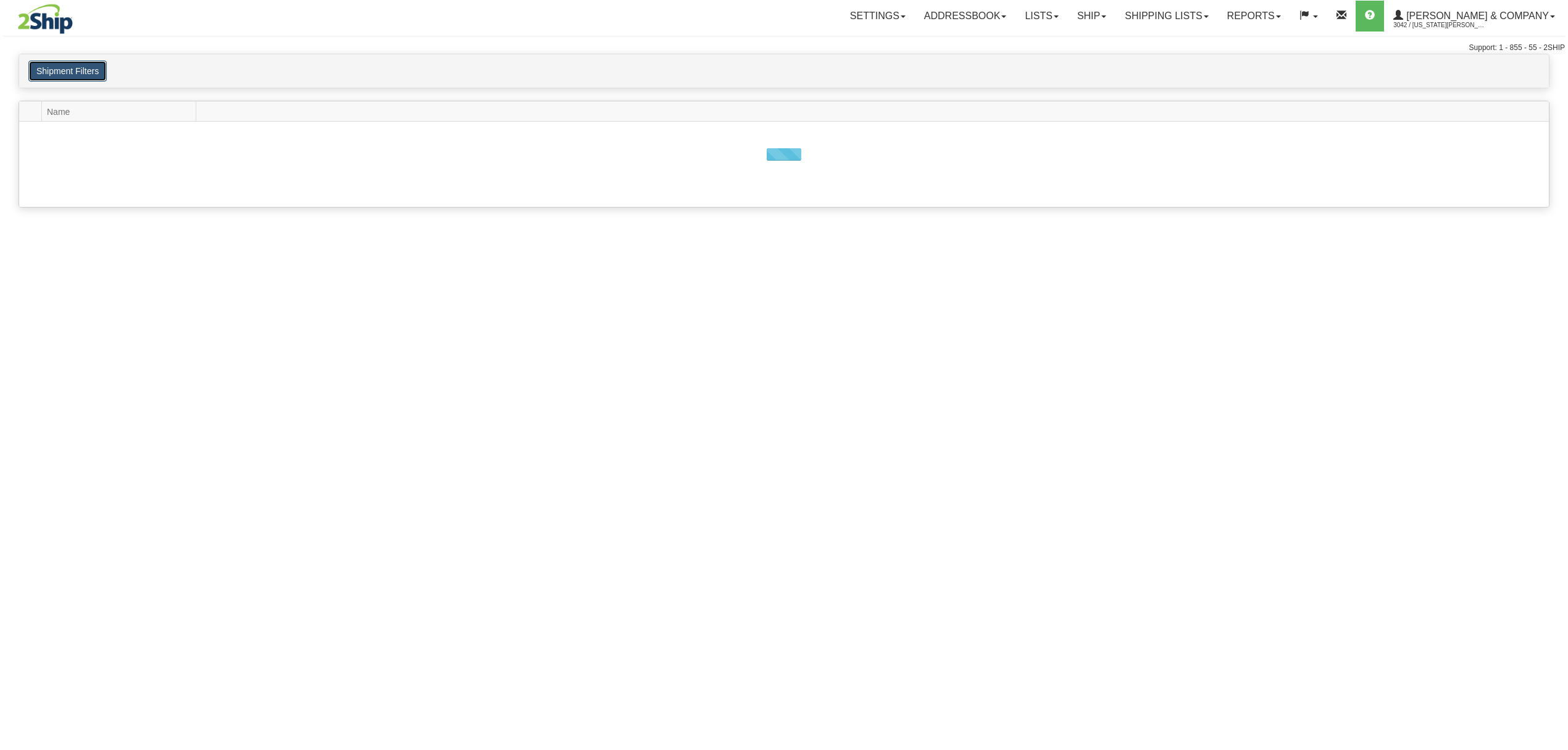
click at [87, 76] on button "Shipment Filters" at bounding box center [67, 72] width 78 height 21
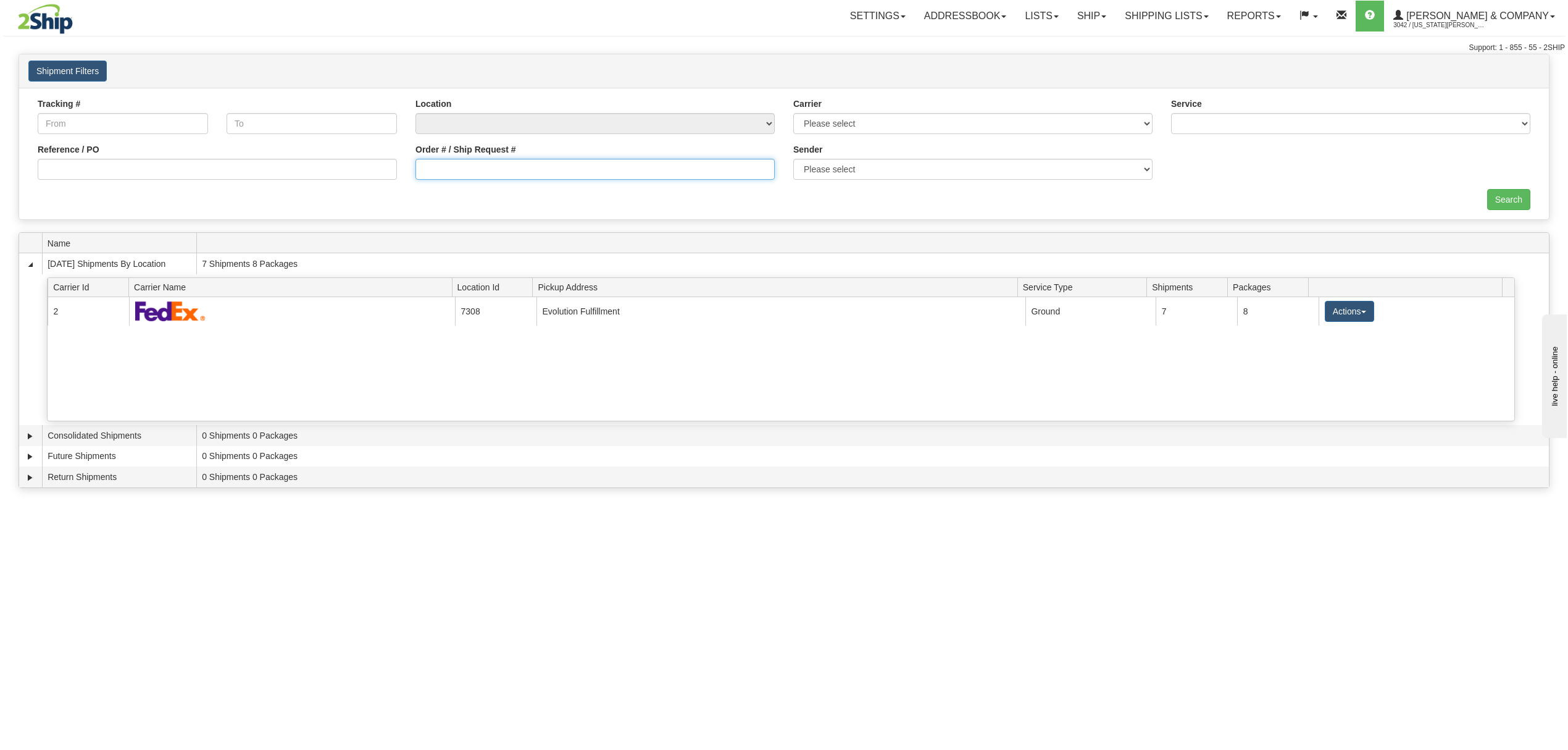
click at [649, 175] on input "Order # / Ship Request #" at bounding box center [595, 170] width 360 height 21
type input "904120"
click at [1520, 196] on input "Search" at bounding box center [1509, 200] width 44 height 21
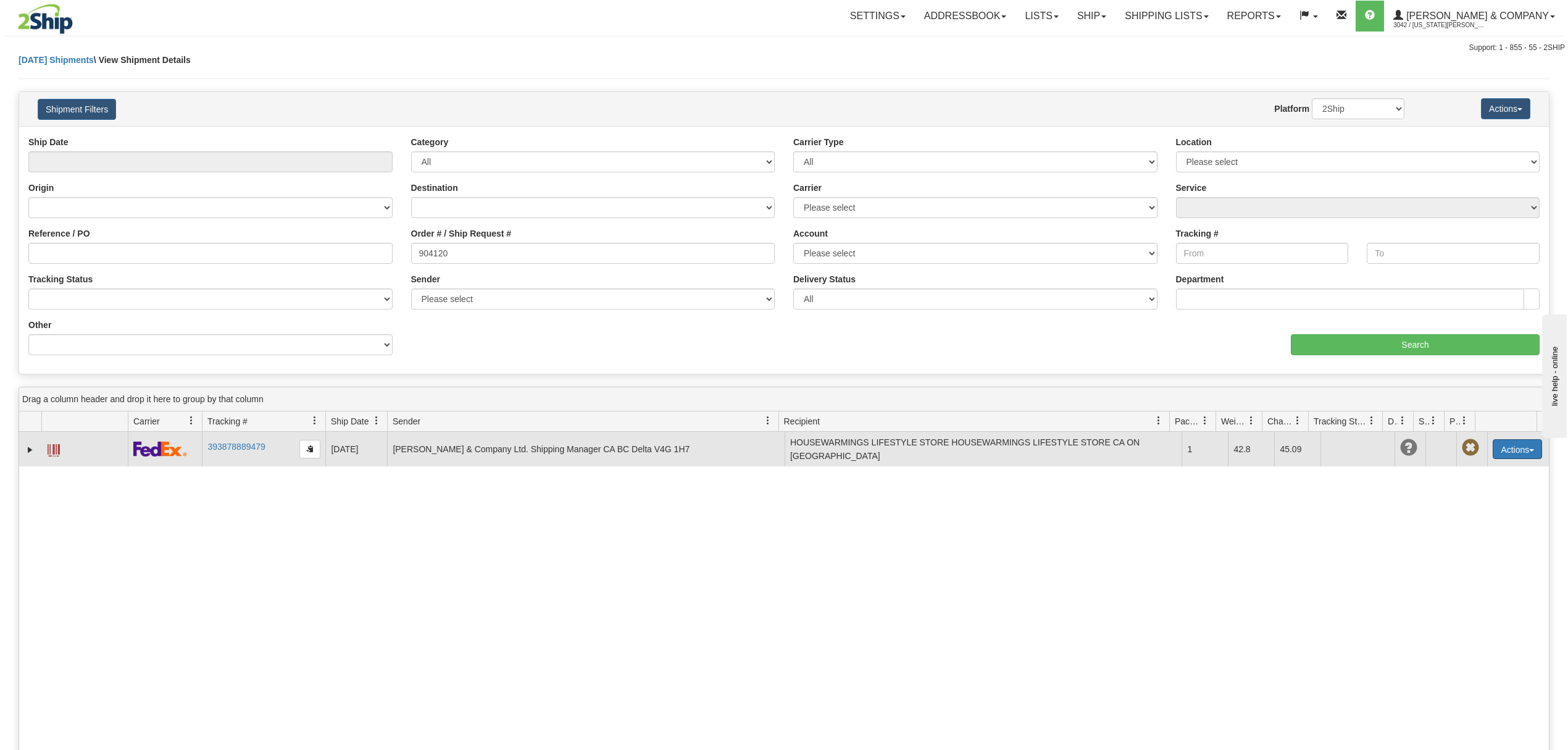
click at [1511, 459] on button "Actions" at bounding box center [1518, 449] width 49 height 20
click at [1468, 524] on link "Delete" at bounding box center [1492, 520] width 99 height 16
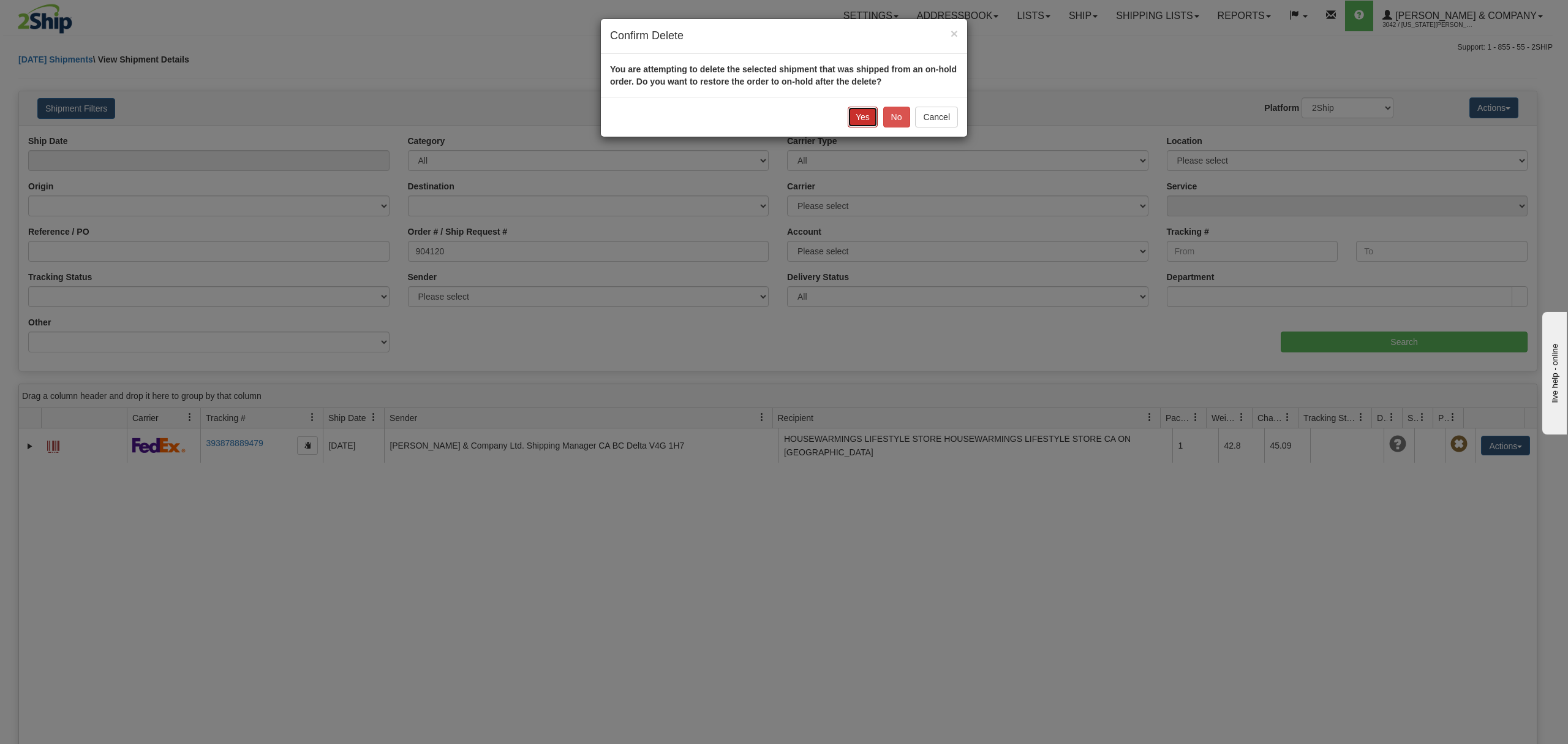
click at [853, 111] on button "Yes" at bounding box center [862, 118] width 30 height 21
